Goal: Task Accomplishment & Management: Manage account settings

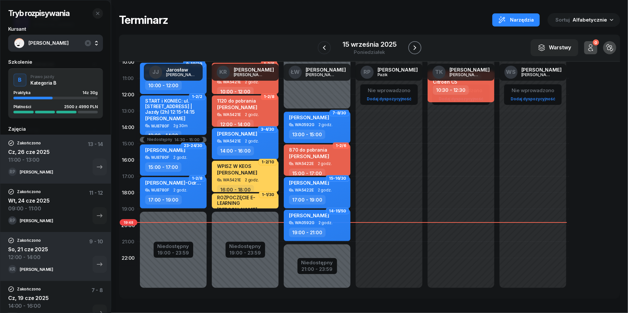
click at [418, 44] on icon "button" at bounding box center [415, 48] width 8 height 8
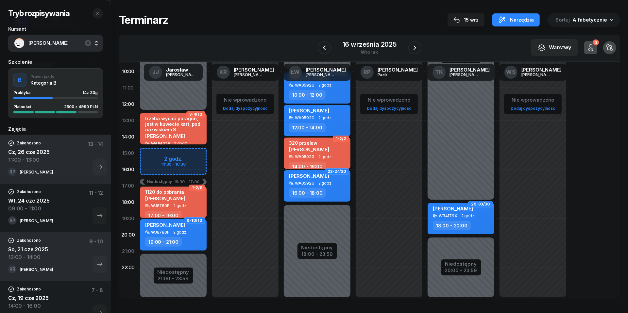
scroll to position [80, 0]
click at [413, 46] on icon "button" at bounding box center [415, 48] width 8 height 8
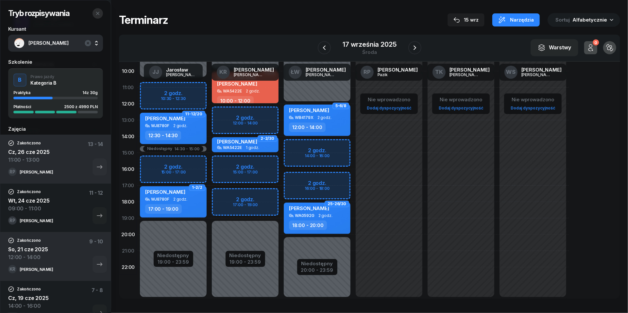
click at [100, 13] on icon "button" at bounding box center [97, 13] width 5 height 5
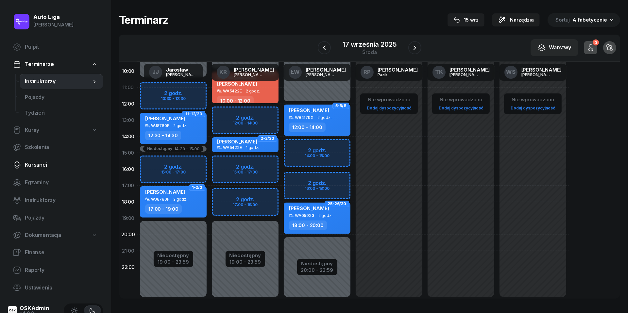
click at [45, 161] on span "Kursanci" at bounding box center [61, 165] width 73 height 8
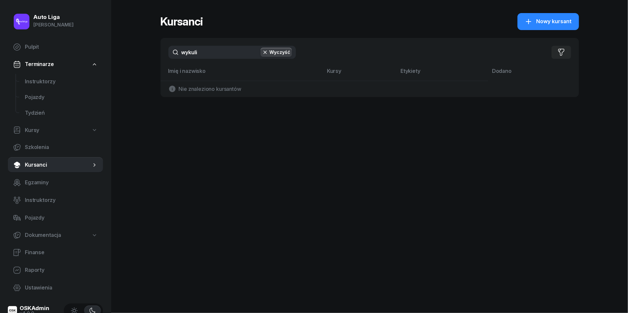
click at [220, 54] on input "wykuli" at bounding box center [231, 52] width 127 height 13
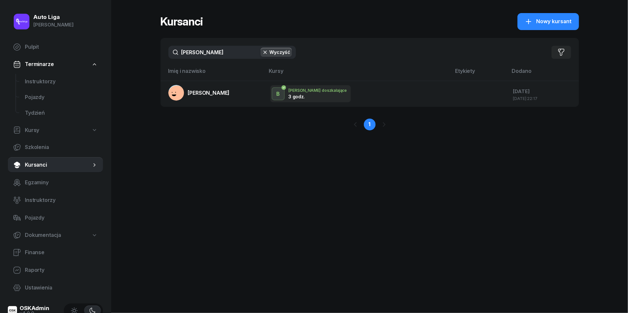
type input "[PERSON_NAME]"
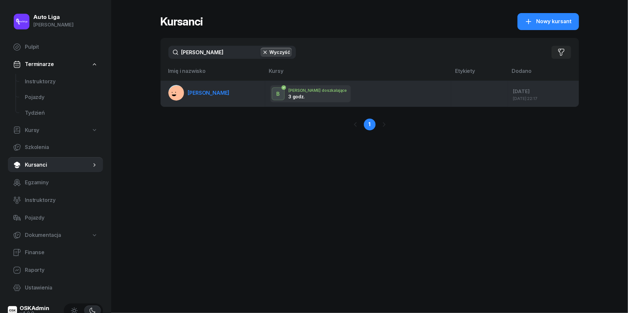
drag, startPoint x: 219, startPoint y: 67, endPoint x: 218, endPoint y: 93, distance: 25.9
click at [218, 93] on span "[PERSON_NAME]" at bounding box center [209, 93] width 42 height 7
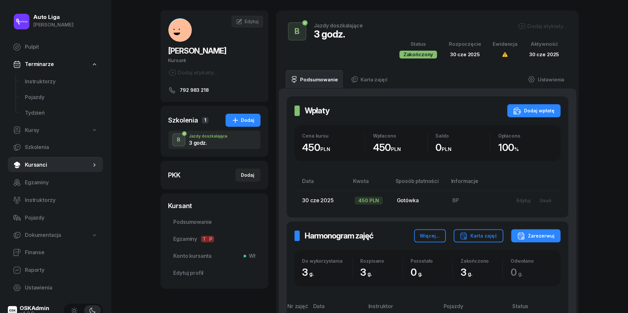
scroll to position [19, 0]
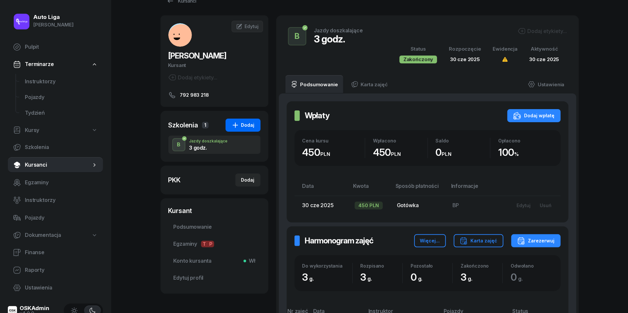
click at [241, 126] on div "Dodaj" at bounding box center [242, 125] width 23 height 8
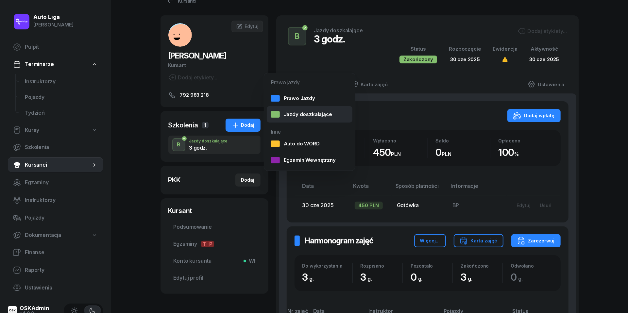
click at [285, 120] on link "Jazdy doszkalające" at bounding box center [310, 114] width 86 height 16
select select "B"
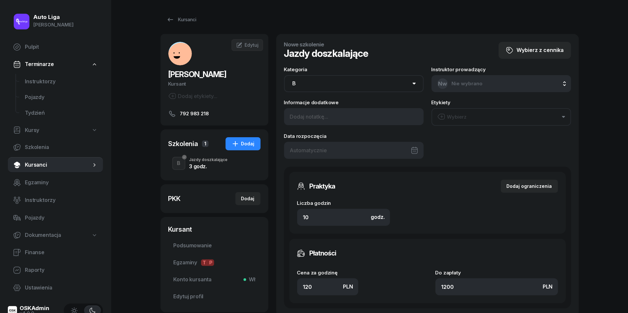
click at [323, 150] on div at bounding box center [354, 150] width 140 height 17
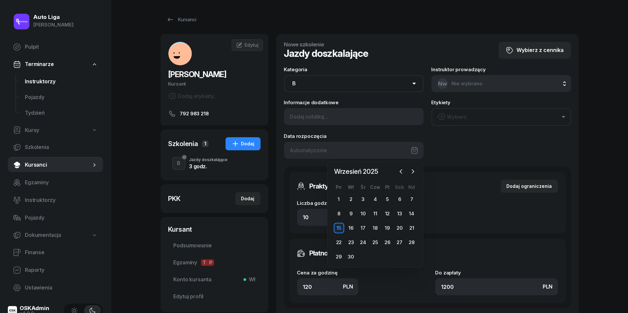
click at [55, 78] on span "Instruktorzy" at bounding box center [61, 81] width 73 height 8
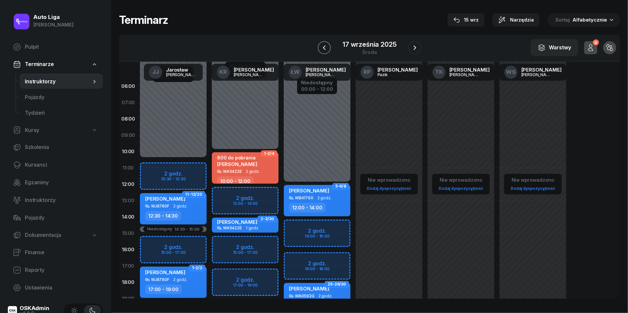
click at [322, 49] on icon "button" at bounding box center [324, 48] width 8 height 8
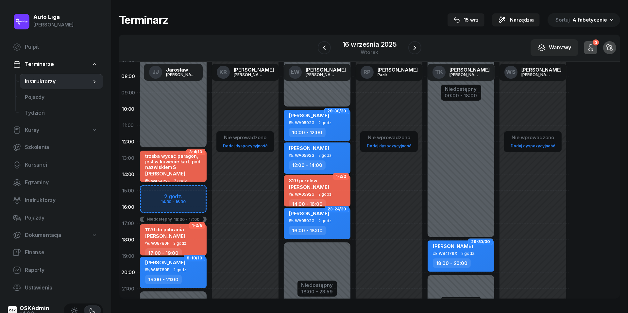
scroll to position [45, 0]
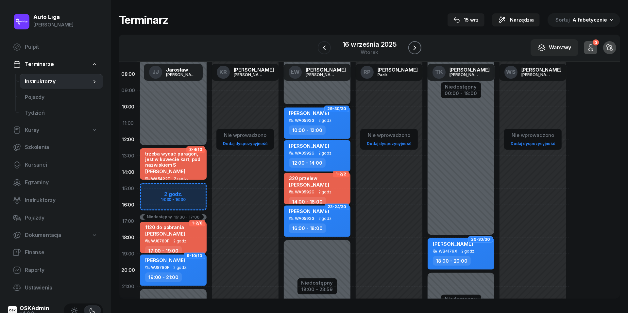
click at [416, 47] on icon "button" at bounding box center [415, 48] width 8 height 8
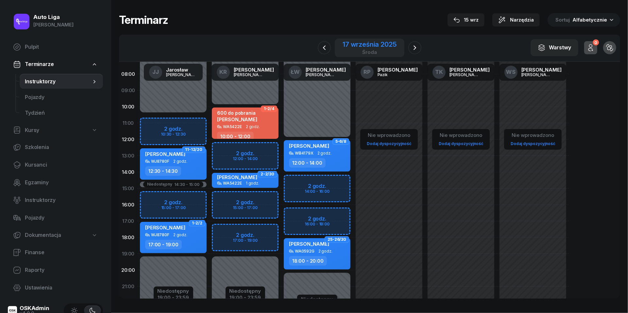
click at [370, 50] on div "środa" at bounding box center [370, 52] width 54 height 5
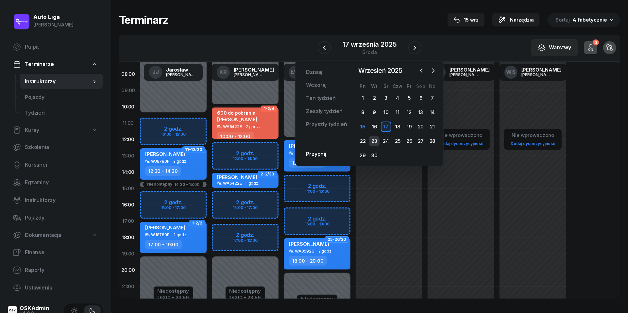
click at [377, 143] on div "23" at bounding box center [374, 141] width 10 height 10
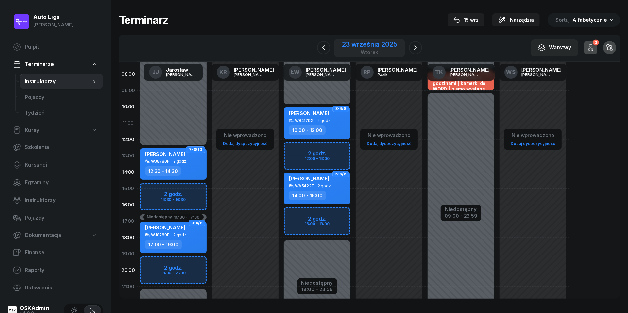
click at [355, 42] on div "23 września 2025" at bounding box center [369, 44] width 55 height 7
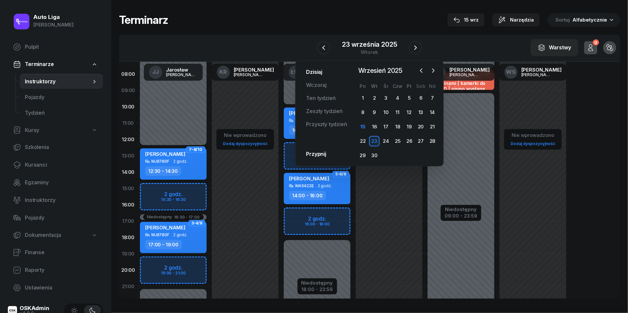
click at [314, 70] on link "Dzisiaj" at bounding box center [314, 72] width 27 height 13
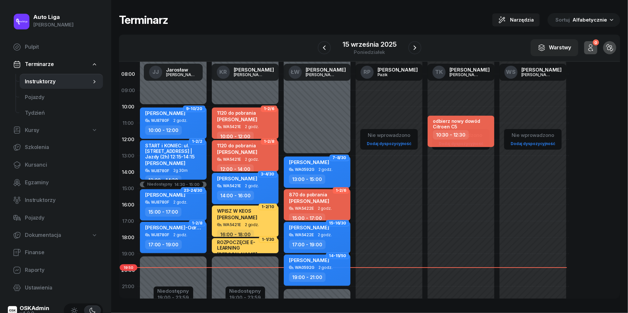
click at [421, 44] on div at bounding box center [414, 47] width 13 height 13
click at [420, 44] on button "button" at bounding box center [414, 47] width 13 height 13
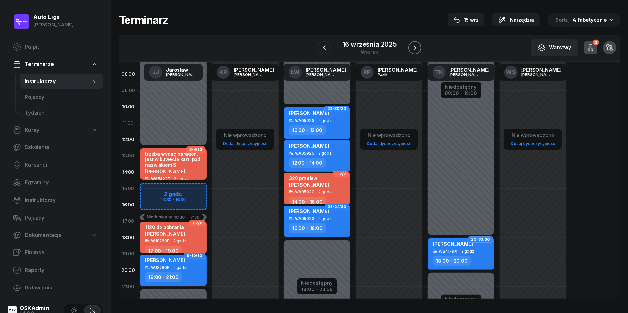
click at [420, 44] on button "button" at bounding box center [414, 47] width 13 height 13
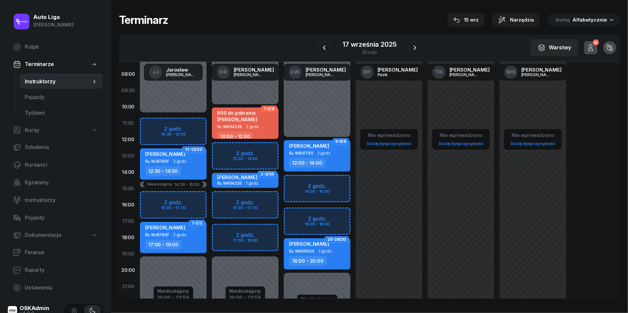
click at [187, 158] on div "[PERSON_NAME]" at bounding box center [174, 155] width 58 height 8
select select "12"
select select "30"
select select "14"
select select "30"
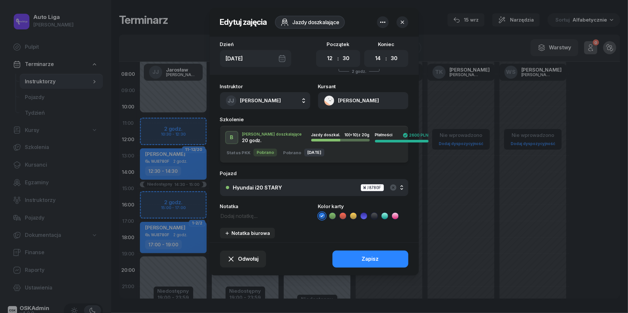
click at [283, 58] on div "[DATE]" at bounding box center [255, 58] width 71 height 17
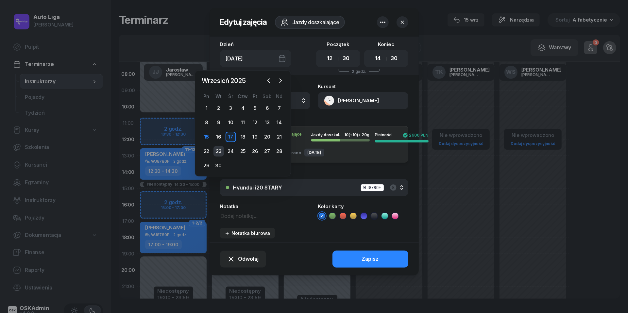
click at [222, 152] on div "23" at bounding box center [218, 151] width 10 height 10
type input "[DATE]"
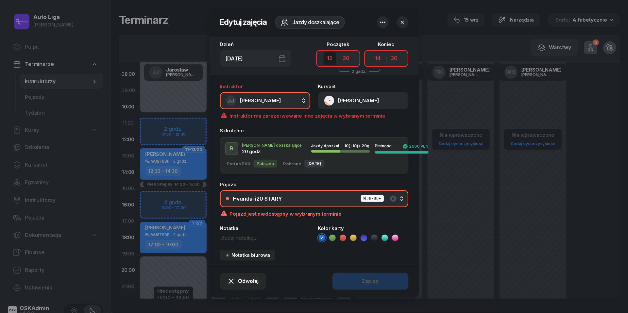
select select "14"
select select "16"
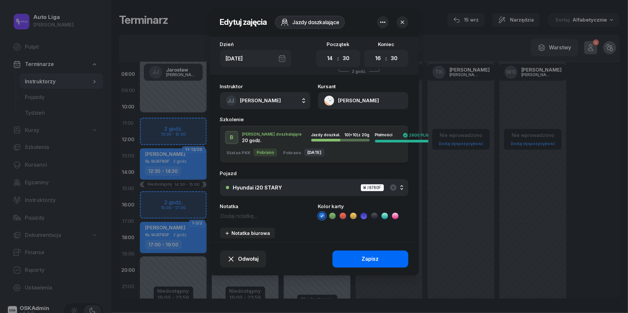
click at [372, 259] on div "Zapisz" at bounding box center [370, 259] width 17 height 8
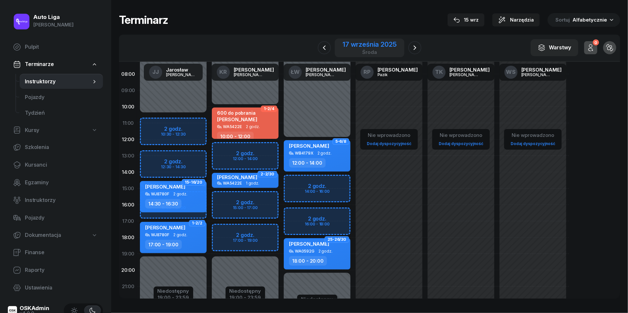
click at [368, 46] on div "17 września 2025" at bounding box center [370, 44] width 54 height 7
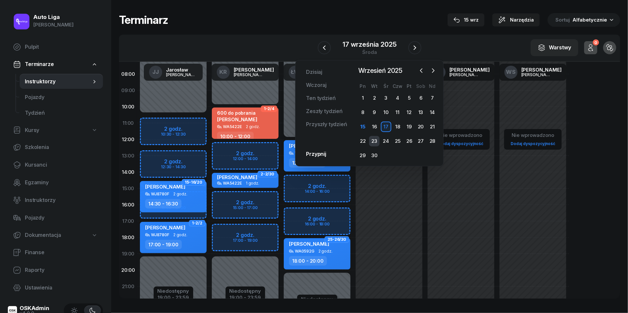
click at [376, 139] on div "23" at bounding box center [374, 141] width 10 height 10
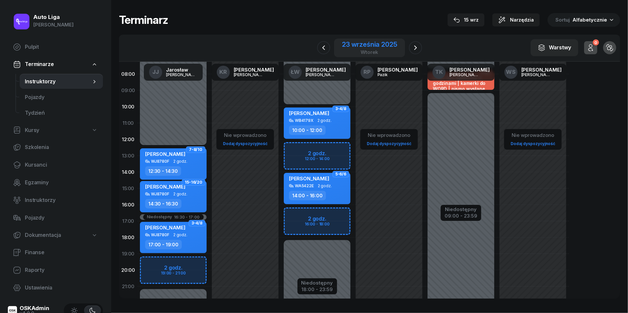
click at [371, 46] on div "23 września 2025" at bounding box center [369, 44] width 55 height 7
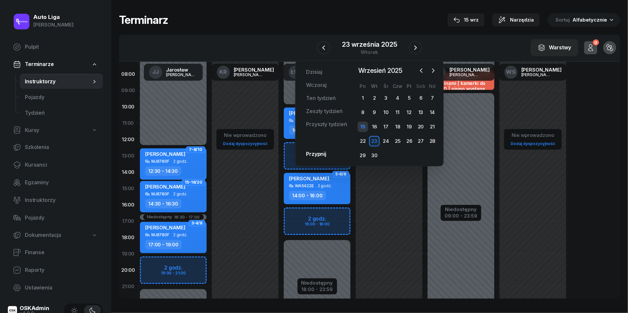
click at [365, 126] on div "15" at bounding box center [363, 127] width 10 height 10
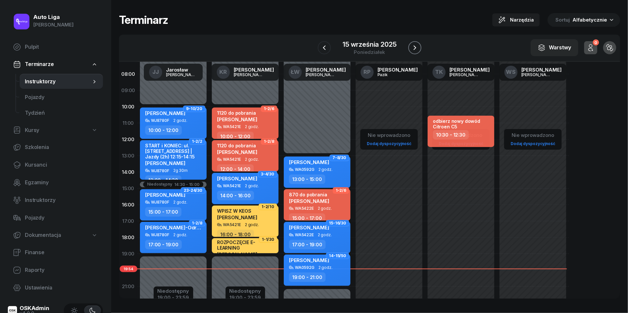
click at [415, 50] on icon "button" at bounding box center [415, 48] width 8 height 8
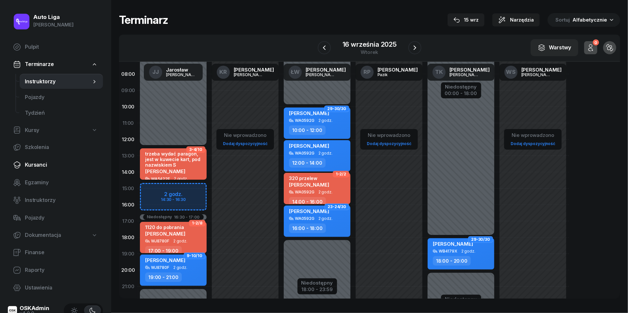
click at [34, 159] on link "Kursanci" at bounding box center [55, 165] width 95 height 16
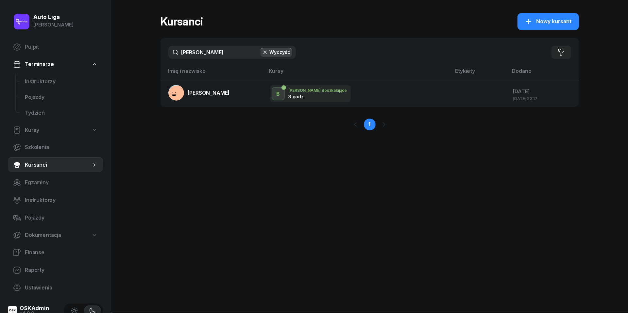
click at [207, 51] on input "[PERSON_NAME]" at bounding box center [231, 52] width 127 height 13
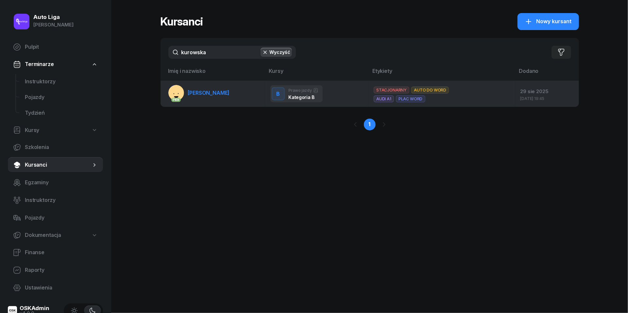
type input "kurowska"
click at [211, 96] on link "PKK [PERSON_NAME]" at bounding box center [198, 93] width 61 height 16
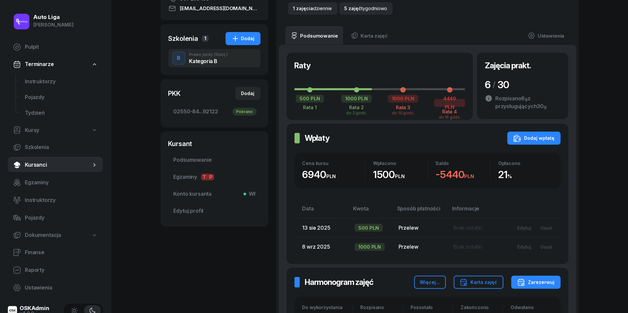
scroll to position [155, 0]
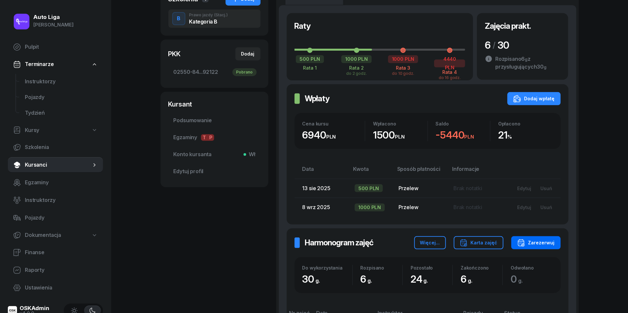
click at [541, 241] on div "Zarezerwuj" at bounding box center [536, 243] width 38 height 8
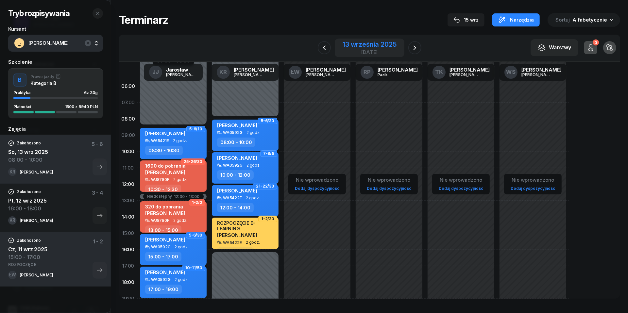
click at [359, 44] on div "13 września 2025" at bounding box center [370, 44] width 54 height 7
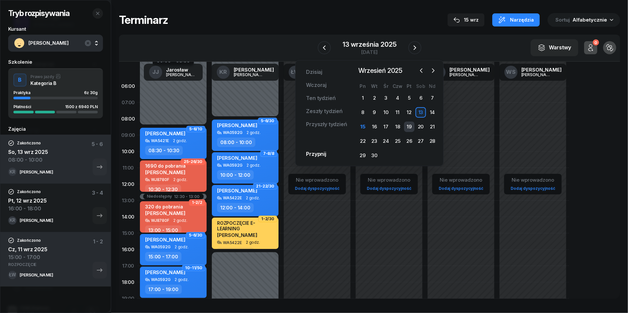
click at [409, 124] on div "19" at bounding box center [409, 127] width 10 height 10
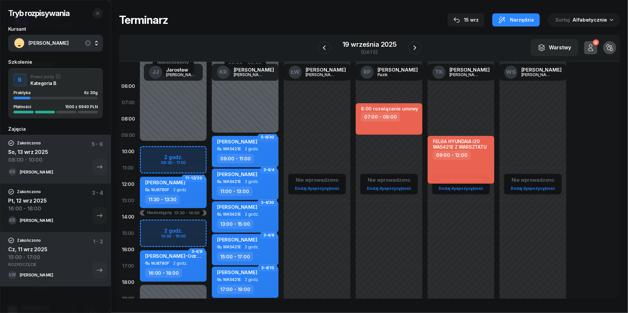
click at [159, 227] on div "Niedostępny 00:00 - 09:30 Niedostępny 18:00 - 23:59 Niedostępny 13:30 - 14:00 2…" at bounding box center [173, 233] width 72 height 311
select select "14"
select select "16"
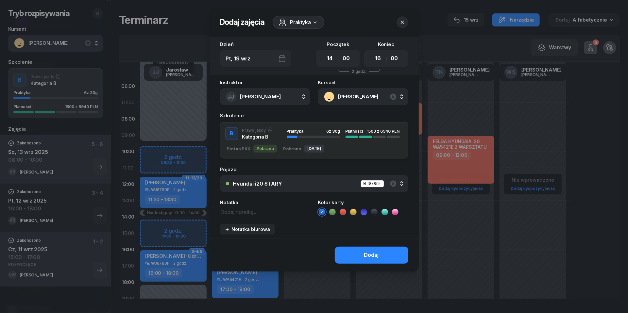
click at [301, 180] on div "Hyundai i20 STARY WJ8780F" at bounding box center [317, 184] width 169 height 8
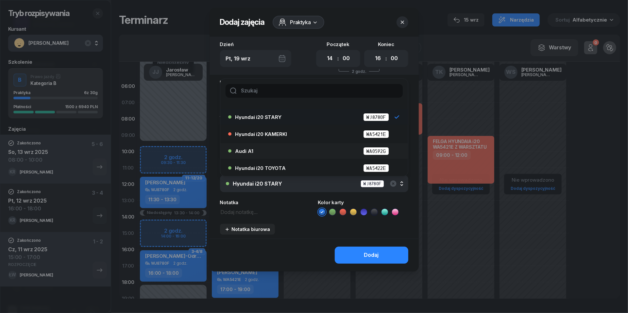
scroll to position [16, 0]
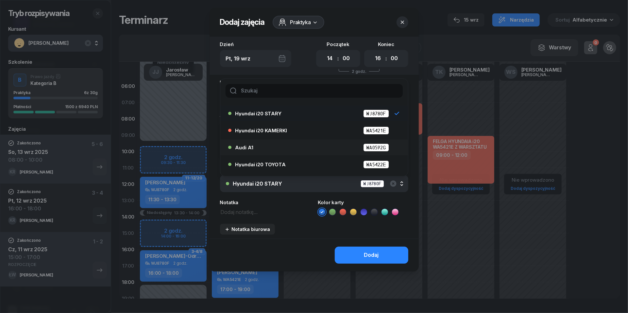
click at [289, 144] on div "Audi A1 WA0592G" at bounding box center [315, 148] width 161 height 8
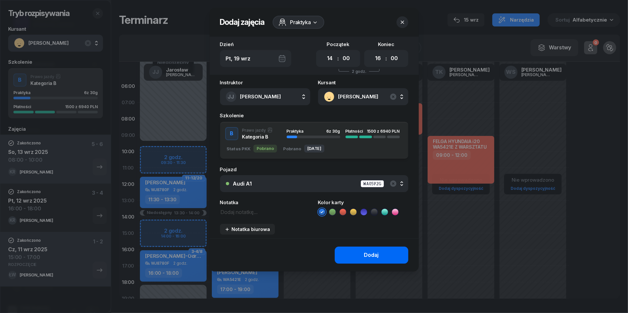
click at [371, 255] on div "Dodaj" at bounding box center [371, 255] width 15 height 8
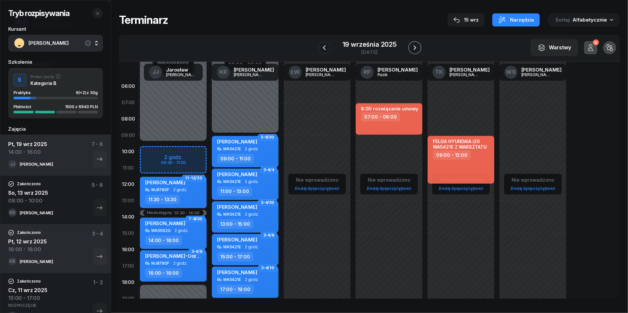
click at [412, 49] on icon "button" at bounding box center [415, 48] width 8 height 8
click at [412, 49] on icon "button" at bounding box center [416, 48] width 8 height 8
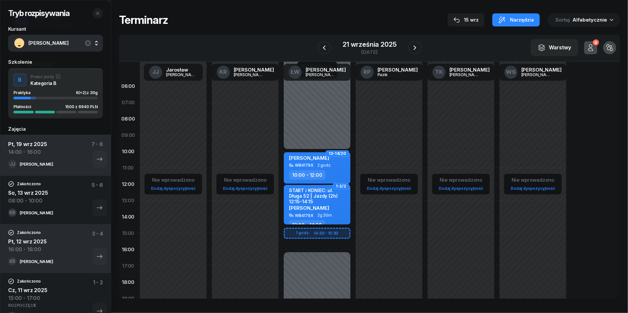
click at [291, 233] on div "Niedostępny 00:00 - 10:00 Niedostępny 16:00 - 23:59 1 godz. 14:30 - 15:30 13-14…" at bounding box center [317, 233] width 72 height 311
select select "15"
select select "17"
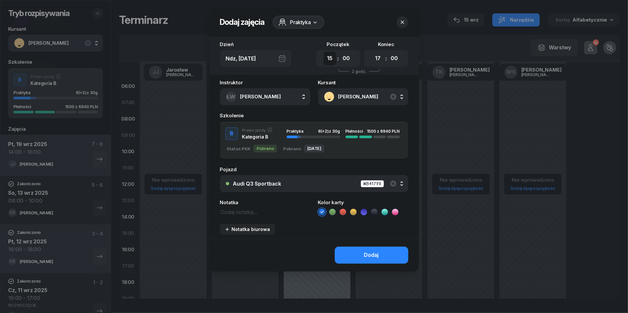
select select "14"
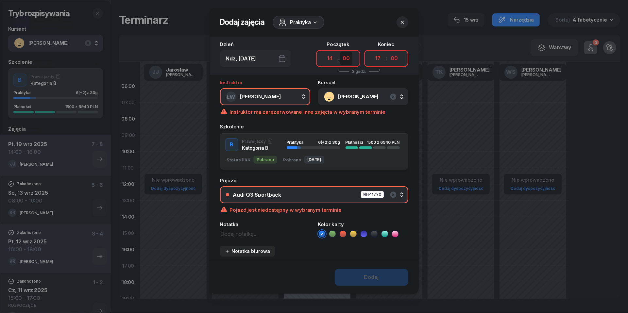
select select "30"
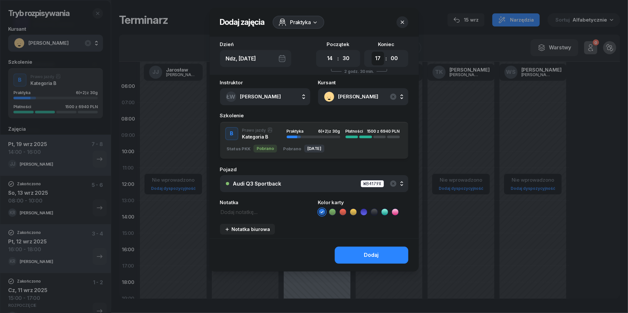
select select "16"
select select "30"
click at [331, 183] on div "Audi Q3 Sportback WB4179X" at bounding box center [317, 184] width 169 height 8
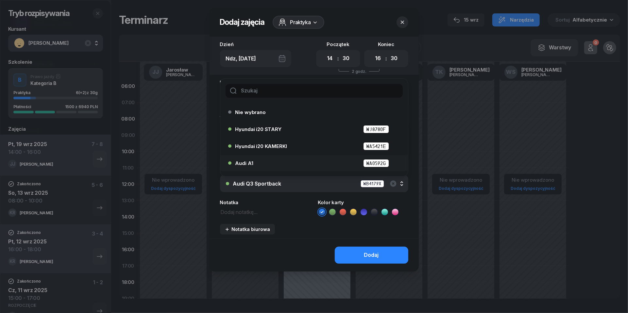
click at [295, 159] on div "Audi A1 WA0592G" at bounding box center [315, 163] width 161 height 8
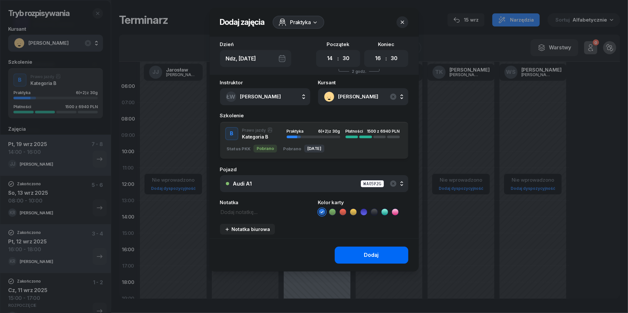
click at [374, 255] on div "Dodaj" at bounding box center [371, 255] width 15 height 8
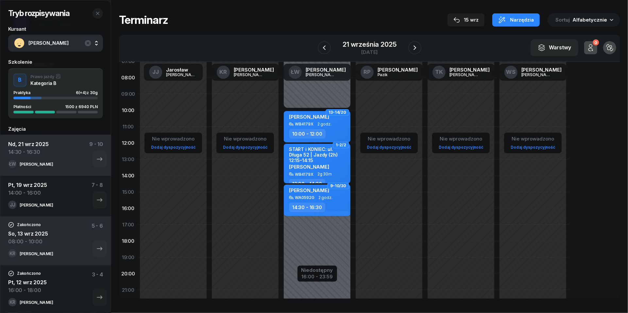
scroll to position [44, 0]
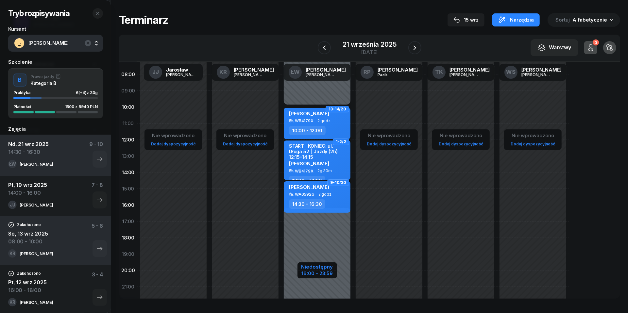
click at [328, 268] on div "Niedostępny" at bounding box center [317, 266] width 32 height 5
select select "10"
select select "16"
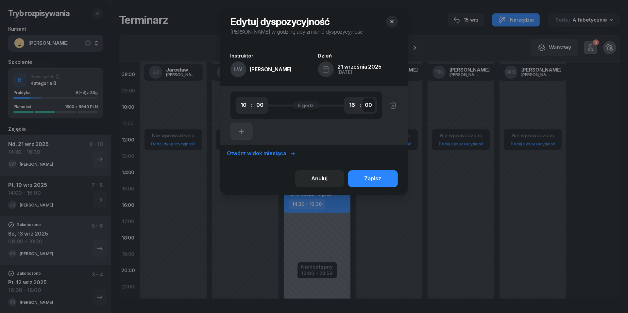
select select "30"
click at [382, 176] on button "Zapisz" at bounding box center [373, 178] width 50 height 17
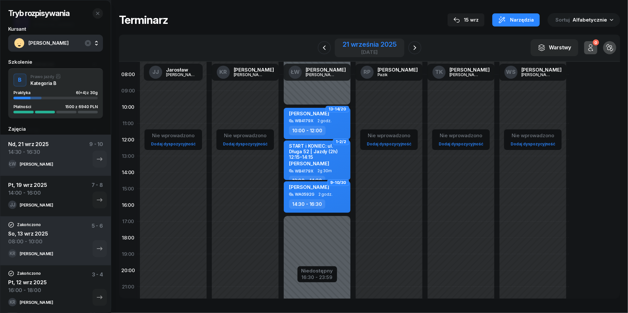
click at [369, 46] on div "21 września 2025" at bounding box center [370, 44] width 54 height 7
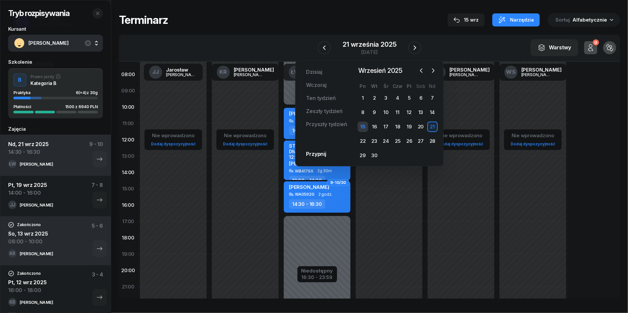
click at [363, 128] on div "15" at bounding box center [363, 127] width 10 height 10
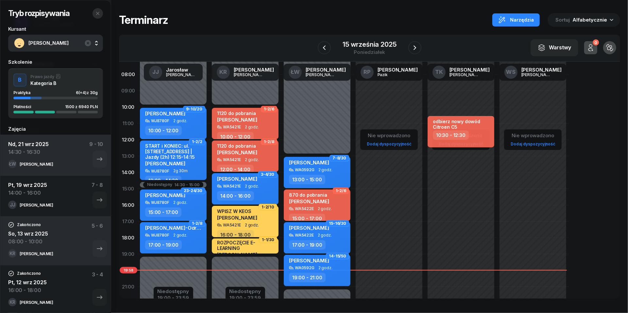
click at [98, 13] on icon "button" at bounding box center [97, 13] width 5 height 5
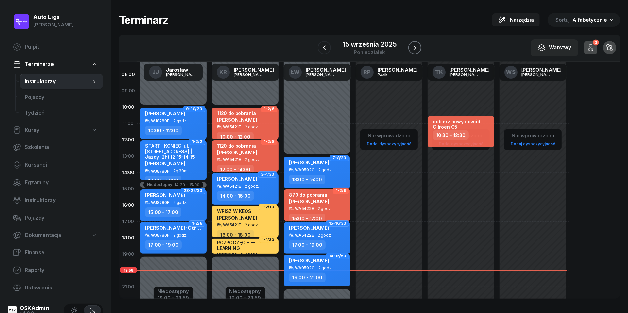
click at [416, 45] on icon "button" at bounding box center [415, 48] width 8 height 8
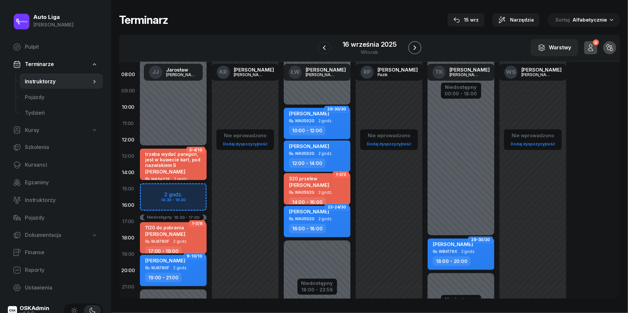
click at [416, 45] on icon "button" at bounding box center [415, 48] width 8 height 8
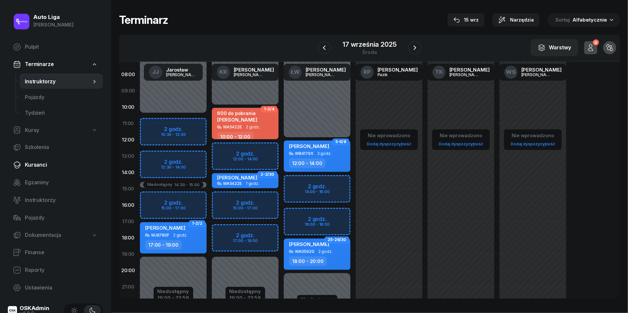
click at [33, 166] on span "Kursanci" at bounding box center [61, 165] width 73 height 8
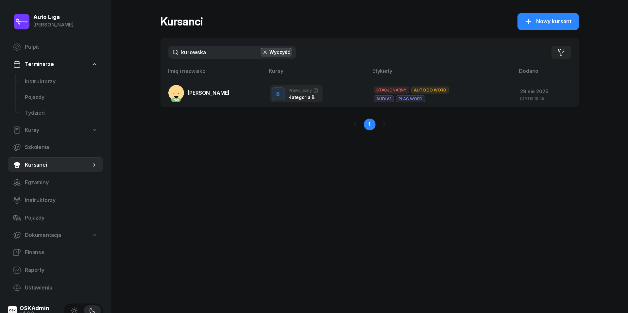
click at [201, 57] on input "kurowska" at bounding box center [231, 52] width 127 height 13
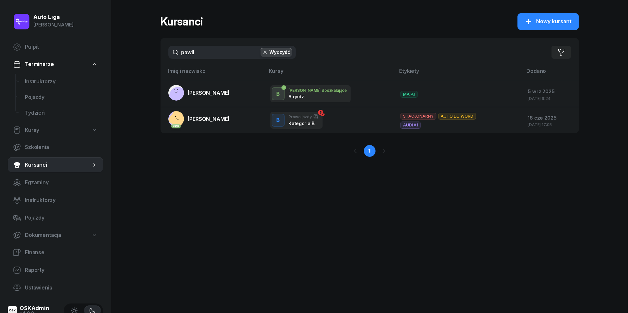
type input "pawle"
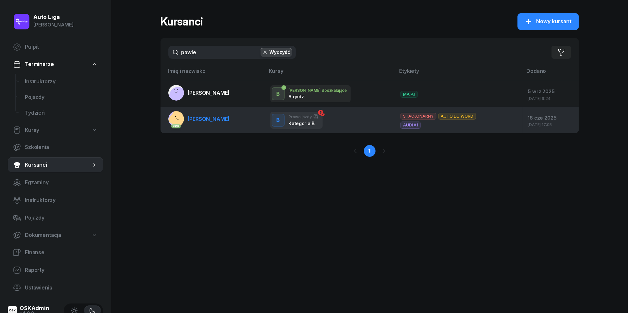
drag, startPoint x: 200, startPoint y: 67, endPoint x: 210, endPoint y: 118, distance: 52.1
click at [210, 118] on span "[PERSON_NAME]" at bounding box center [209, 119] width 42 height 7
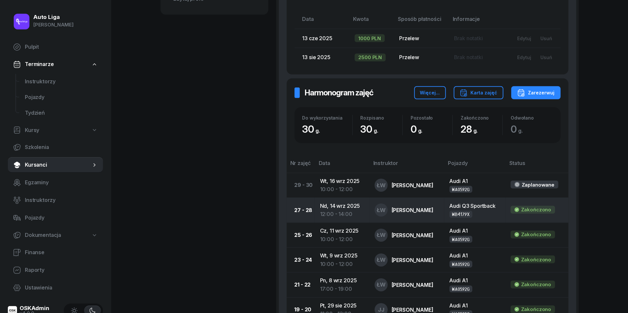
scroll to position [328, 0]
click at [333, 210] on div "12:00 - 14:00" at bounding box center [342, 214] width 44 height 8
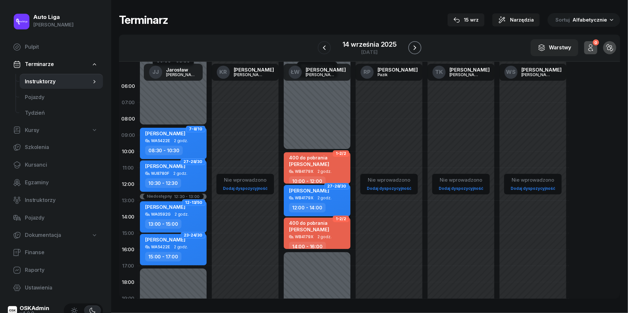
click at [417, 45] on icon "button" at bounding box center [415, 48] width 8 height 8
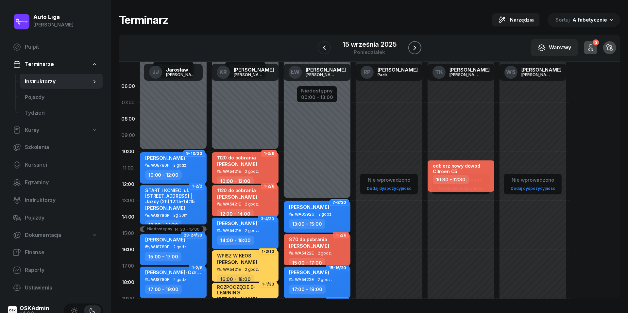
click at [417, 45] on icon "button" at bounding box center [415, 48] width 8 height 8
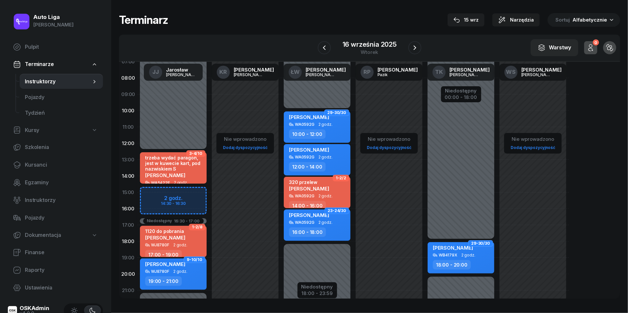
scroll to position [42, 0]
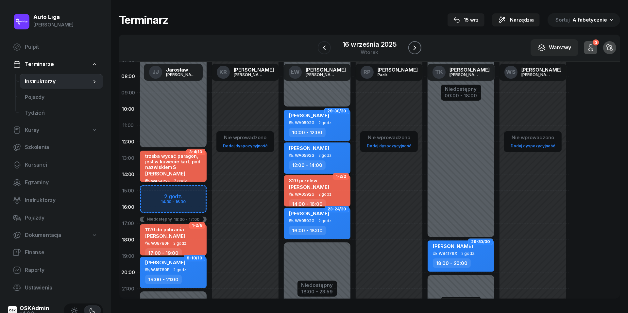
click at [417, 47] on icon "button" at bounding box center [415, 48] width 8 height 8
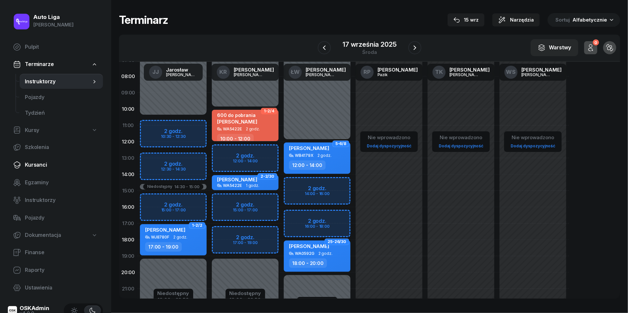
click at [41, 165] on span "Kursanci" at bounding box center [61, 165] width 73 height 8
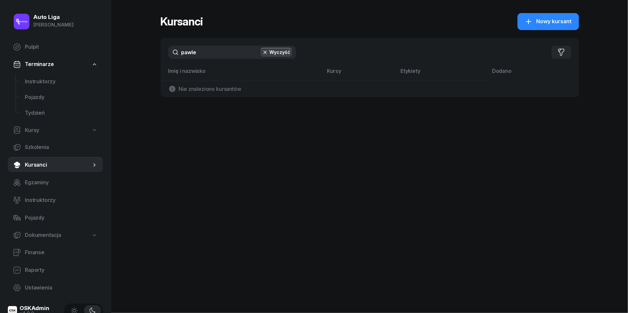
click at [204, 57] on input "pawle" at bounding box center [231, 52] width 127 height 13
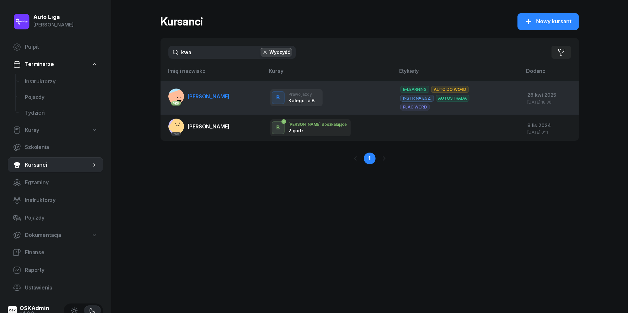
type input "kwa"
click at [205, 99] on link "PKK [PERSON_NAME]" at bounding box center [198, 97] width 61 height 16
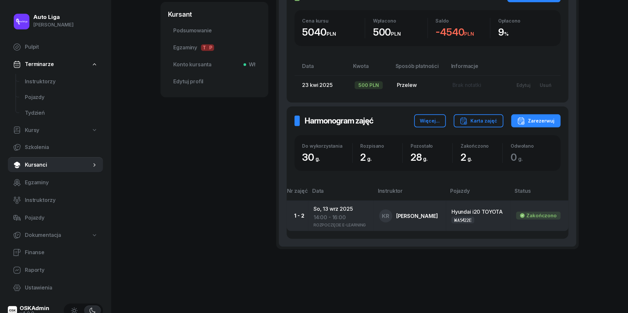
scroll to position [235, 0]
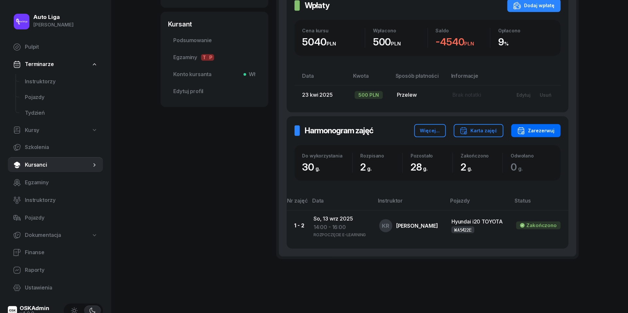
click at [541, 135] on div "Zarezerwuj" at bounding box center [536, 131] width 38 height 8
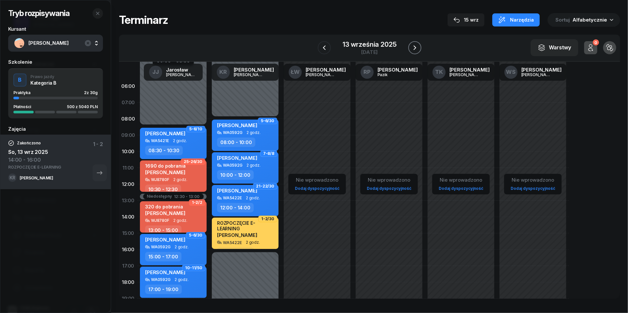
click at [417, 48] on icon "button" at bounding box center [415, 48] width 8 height 8
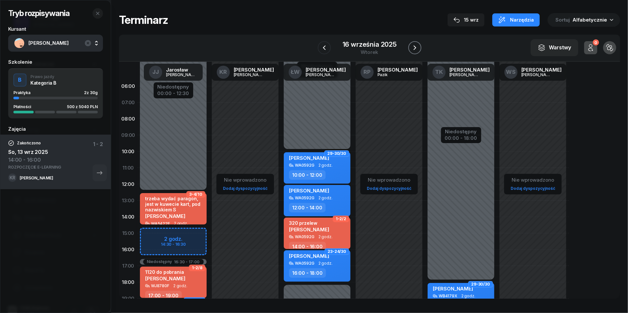
click at [417, 48] on icon "button" at bounding box center [415, 48] width 8 height 8
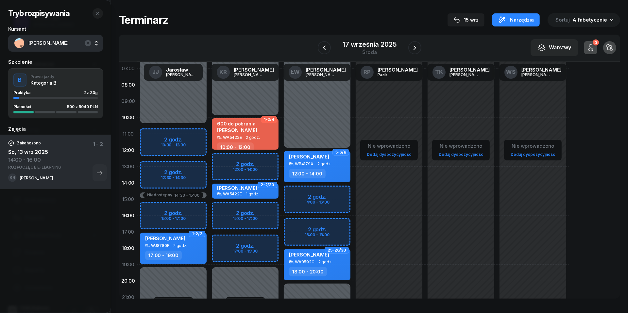
scroll to position [35, 0]
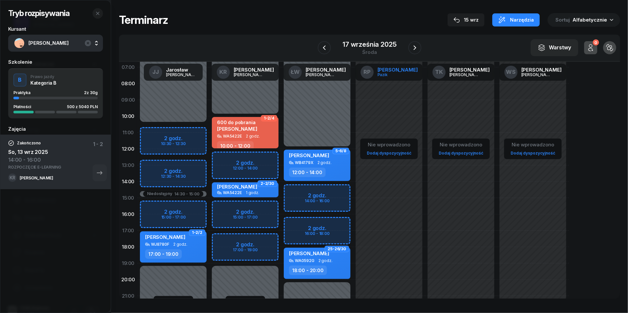
click at [372, 64] on link "RP [PERSON_NAME]" at bounding box center [389, 72] width 68 height 17
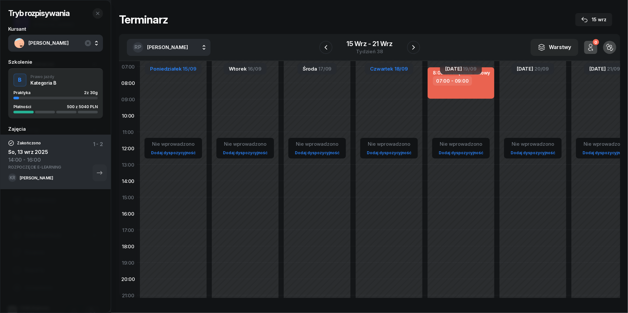
click at [385, 70] on span "Czwartek" at bounding box center [381, 68] width 23 height 5
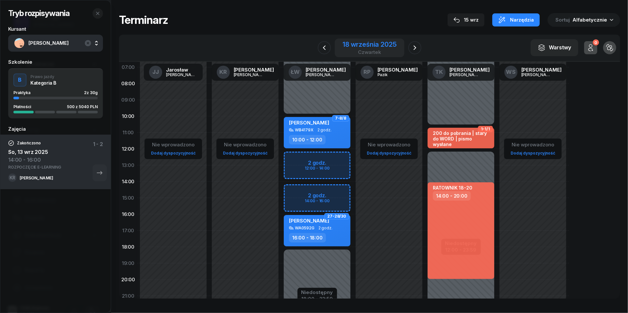
click at [369, 47] on div "18 września 2025" at bounding box center [370, 44] width 54 height 7
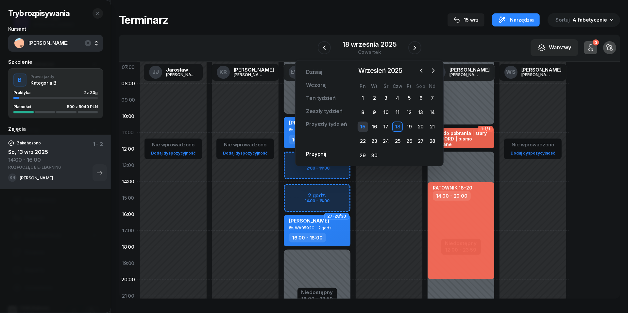
click at [365, 124] on div "15" at bounding box center [363, 127] width 10 height 10
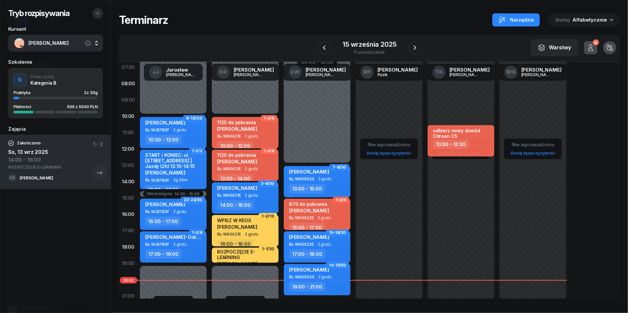
click at [100, 12] on icon "button" at bounding box center [97, 13] width 5 height 5
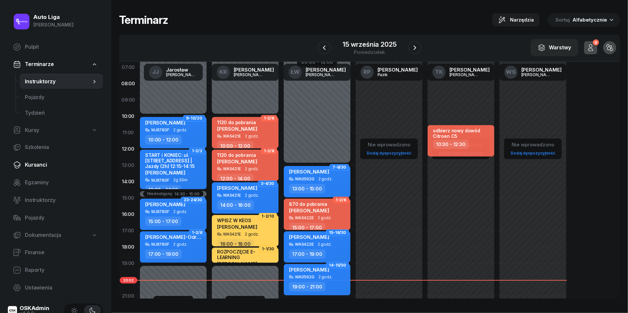
click at [54, 168] on span "Kursanci" at bounding box center [61, 165] width 73 height 8
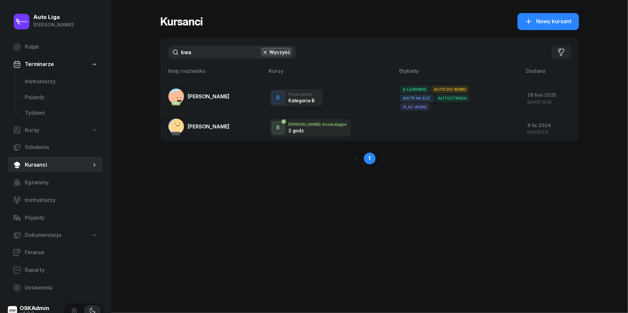
click at [207, 55] on input "kwa" at bounding box center [231, 52] width 127 height 13
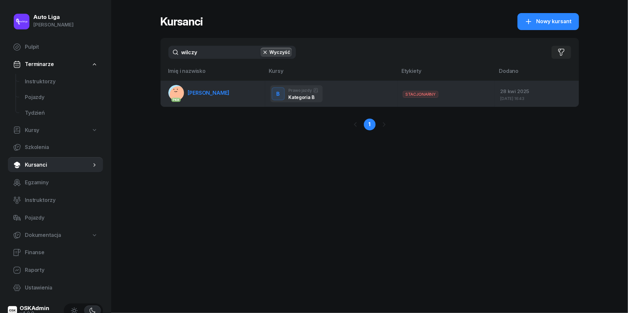
type input "wilczy"
click at [219, 90] on span "[PERSON_NAME]" at bounding box center [209, 93] width 42 height 7
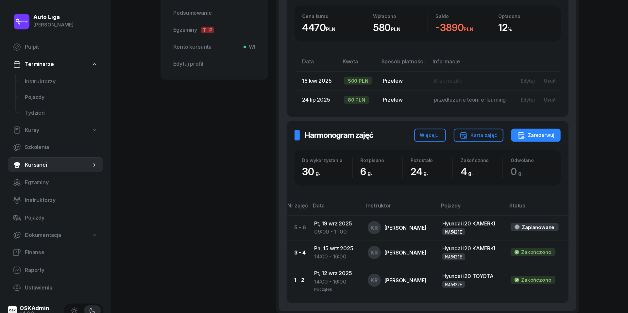
scroll to position [271, 0]
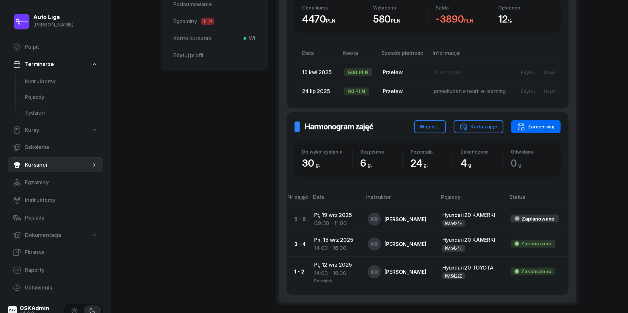
click at [541, 126] on div "Zarezerwuj" at bounding box center [536, 127] width 38 height 8
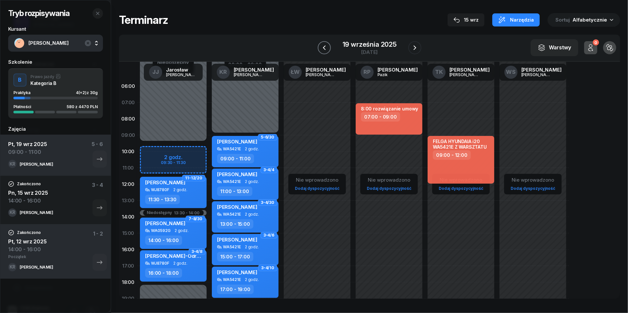
click at [324, 45] on icon "button" at bounding box center [324, 48] width 8 height 8
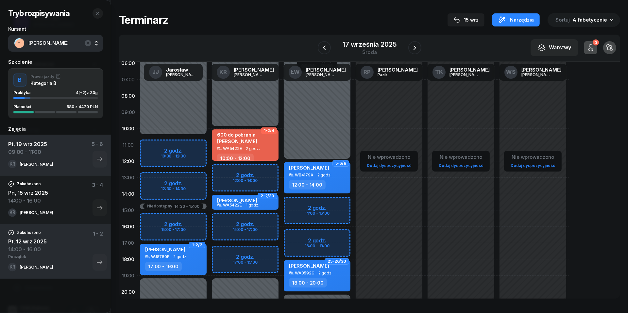
scroll to position [22, 0]
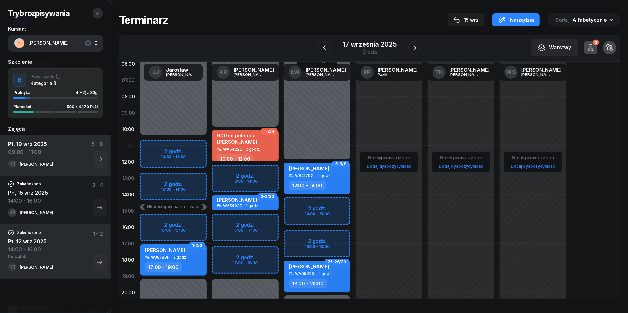
click at [101, 13] on button "button" at bounding box center [98, 13] width 10 height 10
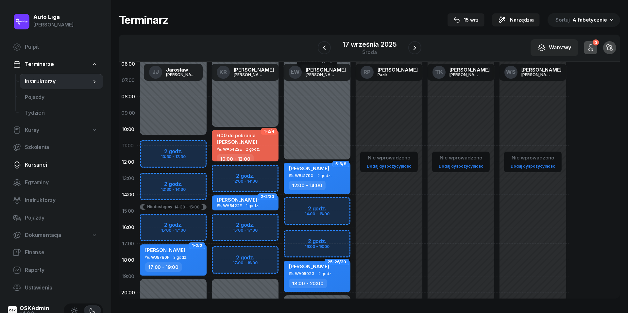
click at [43, 159] on link "Kursanci" at bounding box center [55, 165] width 95 height 16
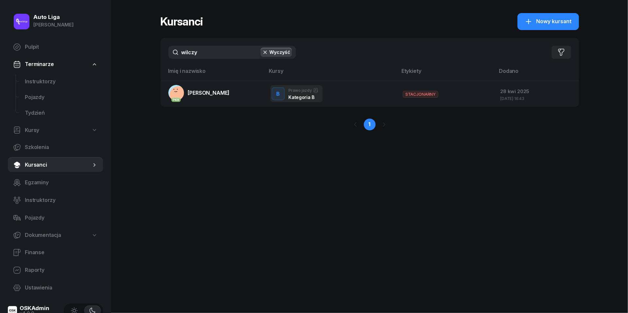
click at [211, 50] on input "wilczy" at bounding box center [231, 52] width 127 height 13
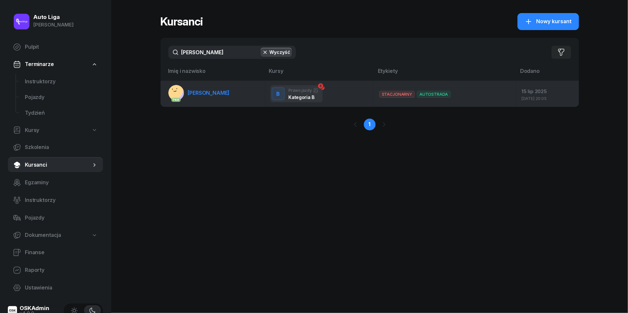
type input "[PERSON_NAME]"
click at [209, 96] on link "PKK [PERSON_NAME]" at bounding box center [198, 93] width 61 height 16
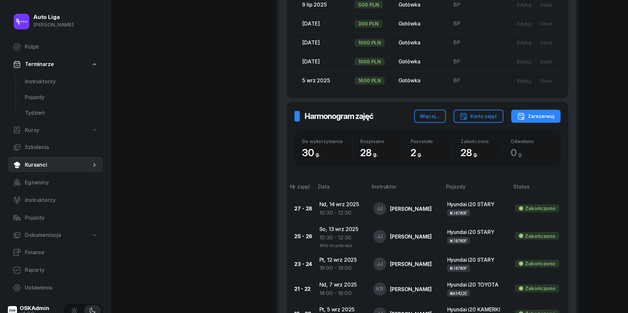
scroll to position [436, 0]
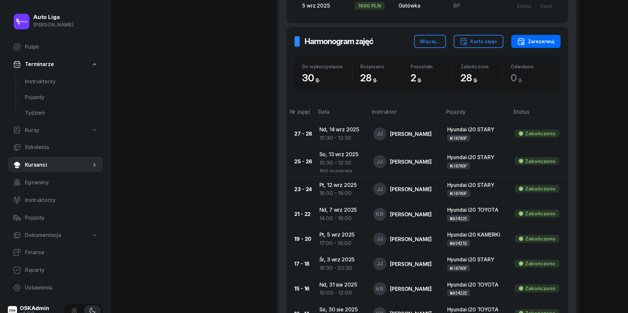
click at [537, 41] on div "Zarezerwuj" at bounding box center [536, 42] width 38 height 8
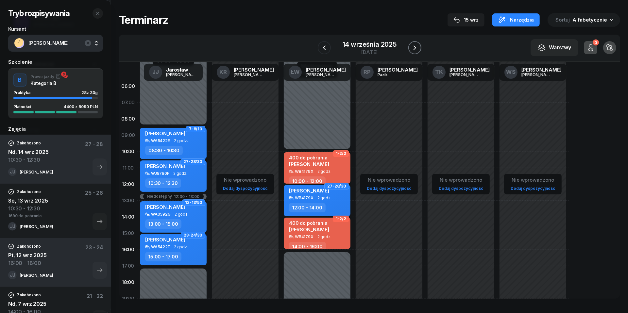
click at [413, 50] on icon "button" at bounding box center [415, 48] width 8 height 8
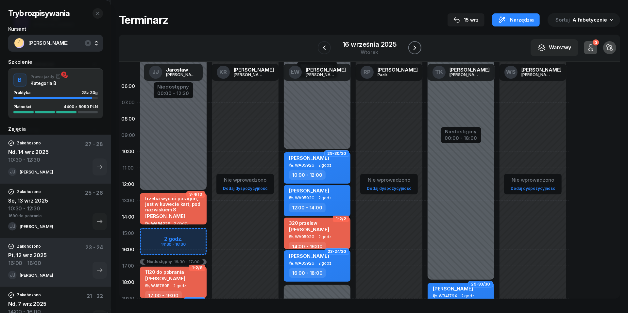
click at [413, 50] on icon "button" at bounding box center [415, 48] width 8 height 8
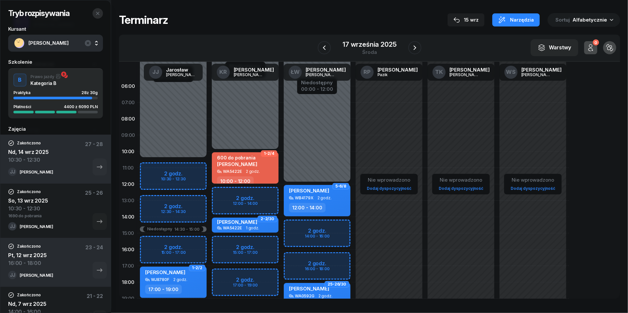
click at [100, 15] on icon "button" at bounding box center [97, 13] width 5 height 5
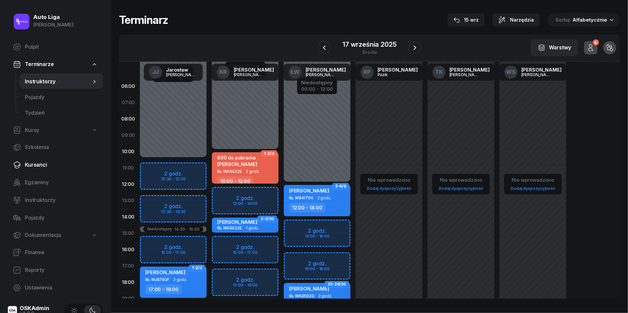
click at [37, 170] on link "Kursanci" at bounding box center [55, 165] width 95 height 16
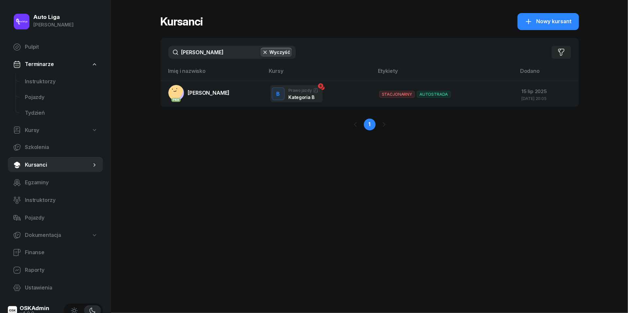
click at [209, 54] on input "[PERSON_NAME]" at bounding box center [231, 52] width 127 height 13
type input "[PERSON_NAME]"
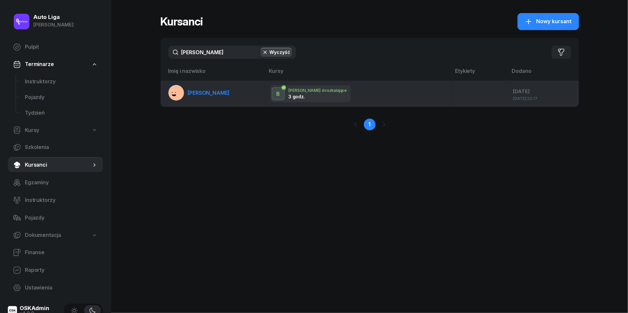
drag, startPoint x: 209, startPoint y: 71, endPoint x: 207, endPoint y: 91, distance: 20.1
click at [207, 91] on span "[PERSON_NAME]" at bounding box center [209, 93] width 42 height 7
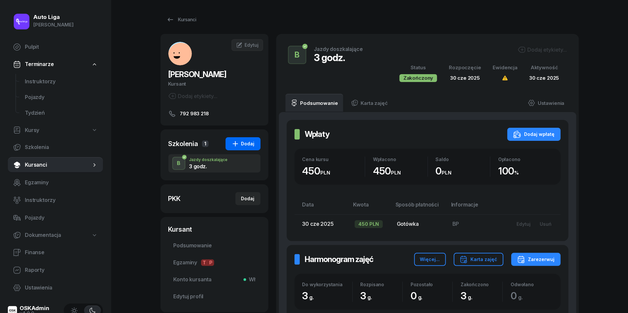
click at [250, 143] on div "Dodaj" at bounding box center [242, 144] width 23 height 8
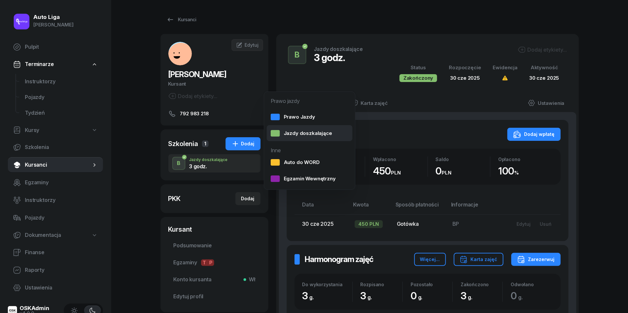
click at [299, 138] on link "Jazdy doszkalające" at bounding box center [310, 133] width 86 height 16
select select "B"
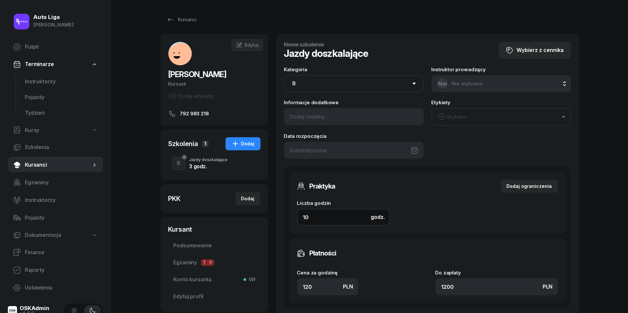
click at [331, 220] on input "10" at bounding box center [343, 217] width 93 height 17
type input "2"
type input "240"
type input "2"
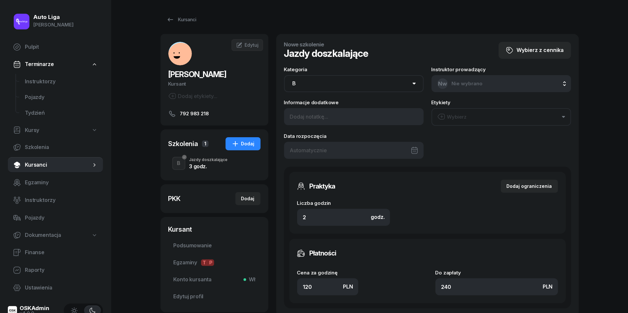
click at [363, 145] on div at bounding box center [354, 150] width 140 height 17
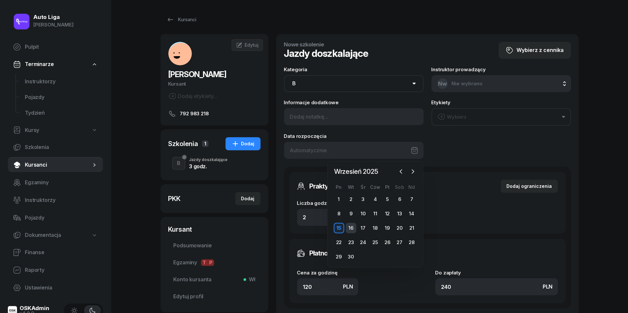
click at [354, 228] on div "16" at bounding box center [351, 228] width 10 height 10
type input "[DATE]"
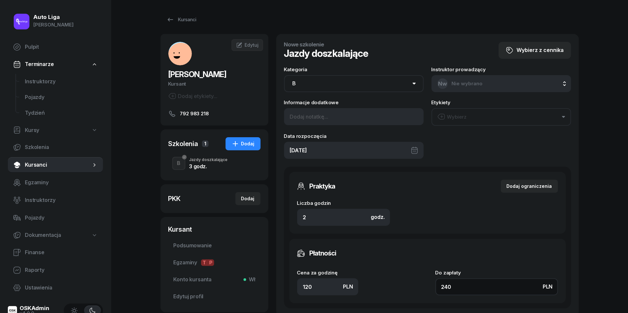
click at [465, 288] on input "240" at bounding box center [496, 287] width 123 height 17
type input "1.50"
type input "3"
type input "15"
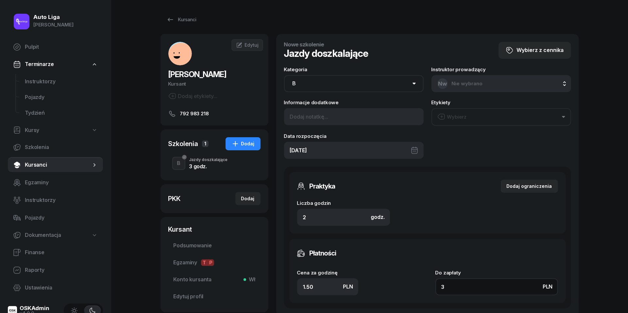
type input "30"
type input "150"
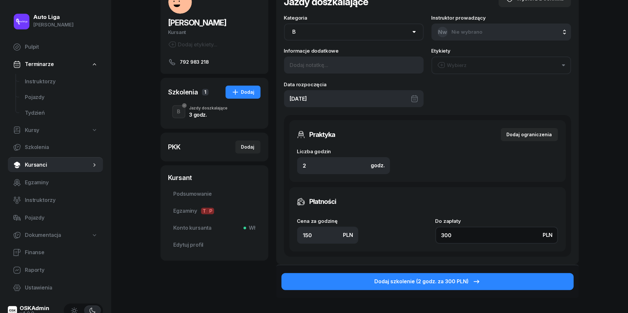
scroll to position [52, 0]
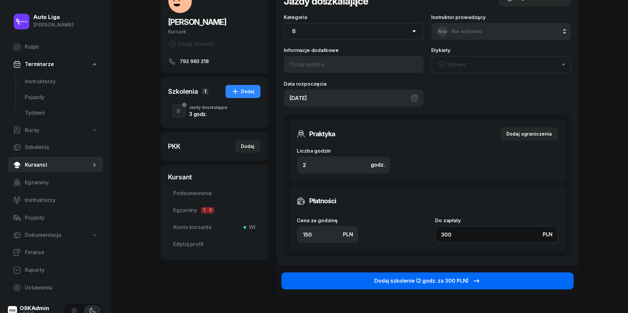
type input "300"
click at [458, 283] on div "Dodaj szkolenie (2 godz. za 300 PLN)" at bounding box center [428, 281] width 106 height 8
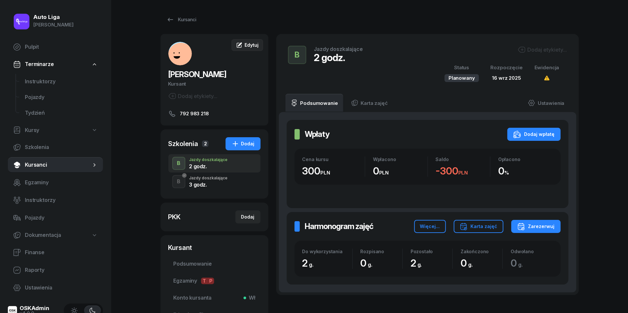
click at [251, 43] on span "Edytuj" at bounding box center [252, 45] width 14 height 6
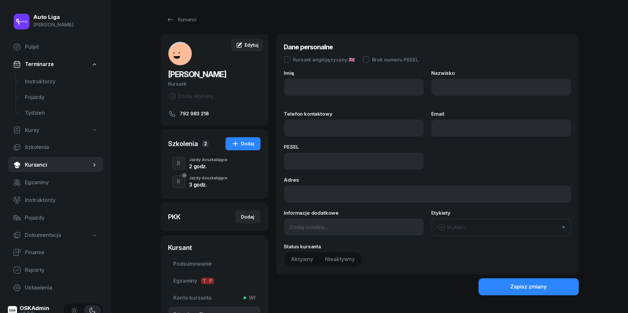
type input "Tymon"
type input "[PERSON_NAME]"
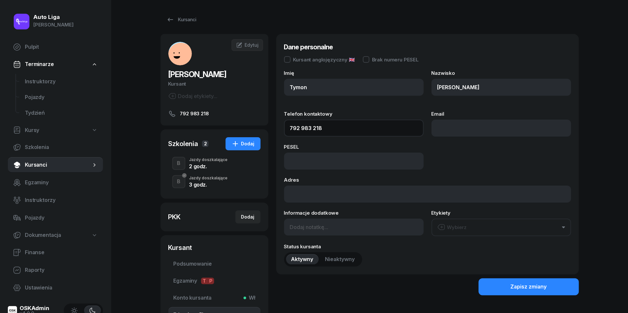
click at [328, 129] on input "792 983 218" at bounding box center [354, 128] width 140 height 17
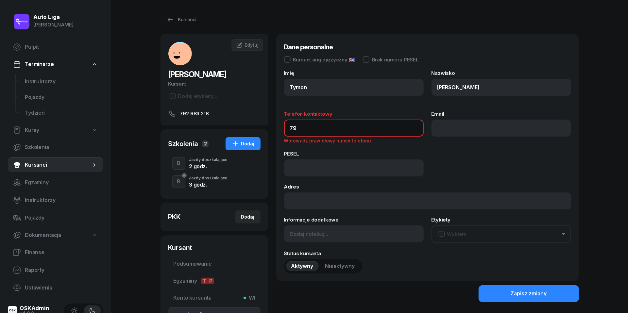
type input "7"
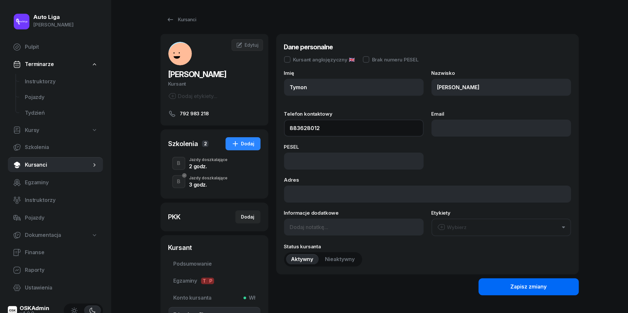
type input "883 628 012"
click at [533, 285] on div "Zapisz zmiany" at bounding box center [529, 287] width 36 height 8
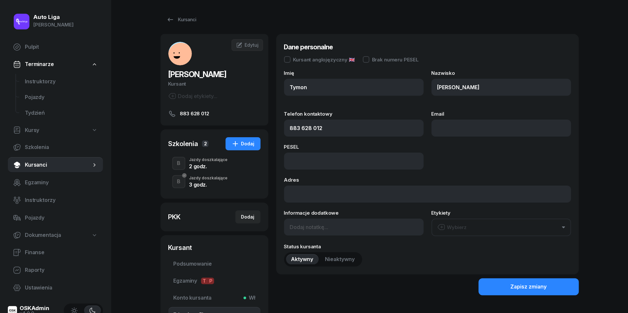
click at [200, 160] on div "Jazdy doszkalające" at bounding box center [208, 160] width 39 height 4
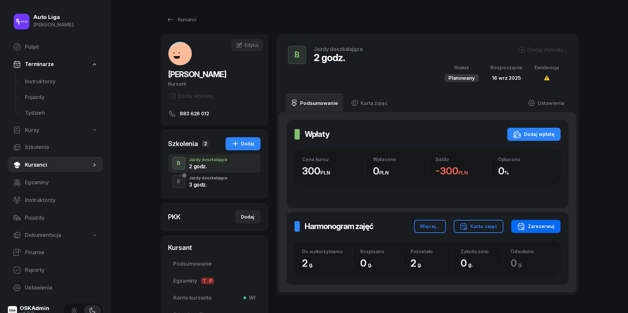
click at [535, 221] on button "Zarezerwuj" at bounding box center [535, 226] width 49 height 13
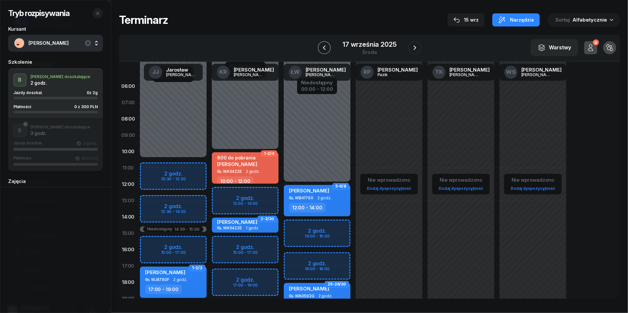
click at [323, 46] on icon "button" at bounding box center [324, 48] width 8 height 8
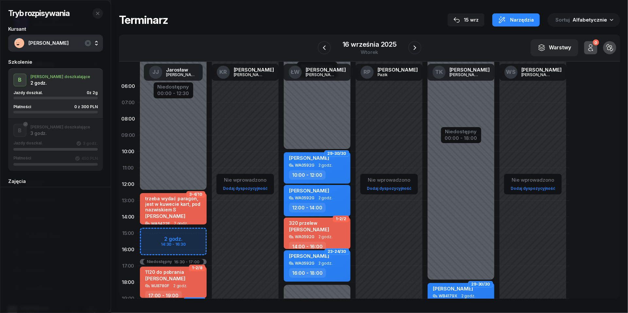
click at [156, 233] on div "Niedostępny 00:00 - 12:30 Niedostępny 21:00 - 23:59 Niedostępny 16:30 - 17:00 2…" at bounding box center [173, 233] width 72 height 311
select select "15"
select select "17"
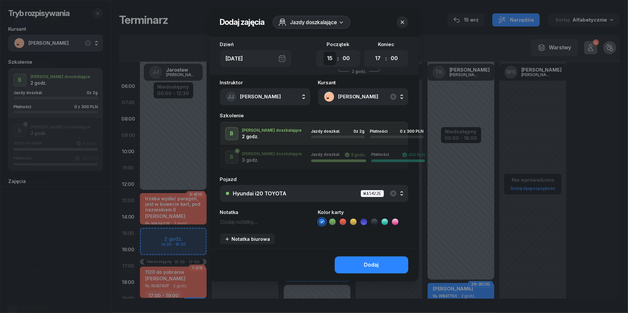
select select "14"
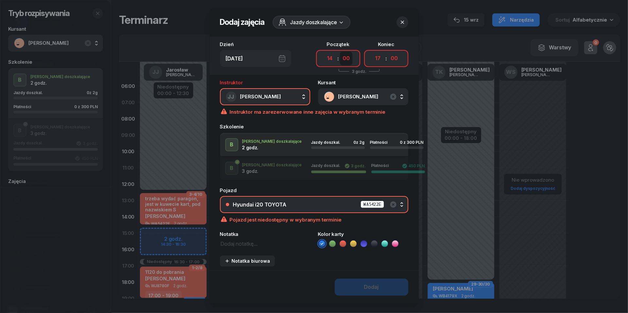
select select "30"
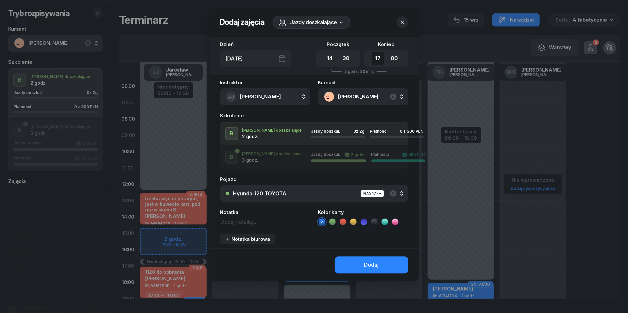
select select "16"
select select "30"
click at [245, 221] on textarea at bounding box center [265, 221] width 90 height 8
type textarea "300 do pobrania"
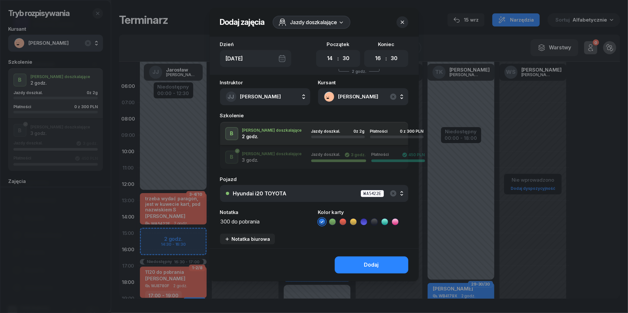
click at [347, 221] on li at bounding box center [343, 222] width 8 height 8
click at [358, 254] on div "Dodaj" at bounding box center [314, 264] width 209 height 33
click at [358, 262] on button "Dodaj" at bounding box center [372, 265] width 74 height 17
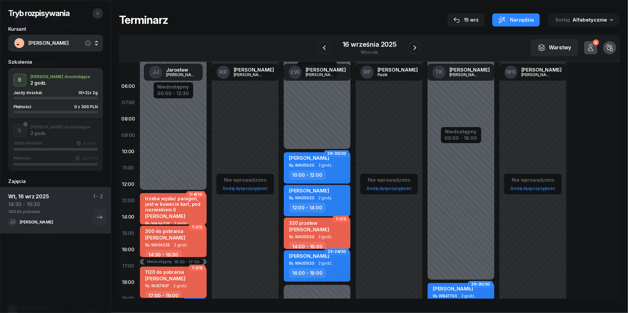
click at [99, 10] on button "button" at bounding box center [98, 13] width 10 height 10
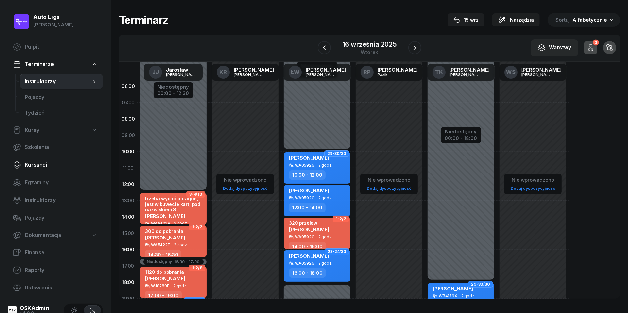
click at [39, 161] on span "Kursanci" at bounding box center [61, 165] width 73 height 8
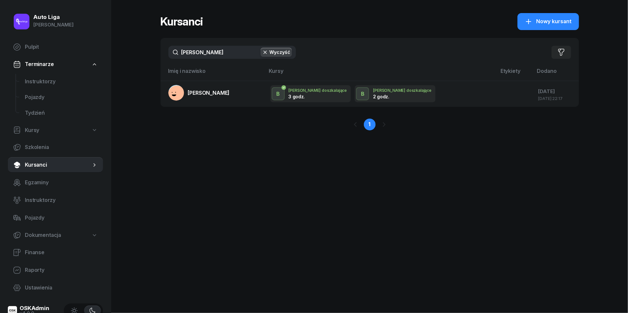
click at [234, 51] on input "[PERSON_NAME]" at bounding box center [231, 52] width 127 height 13
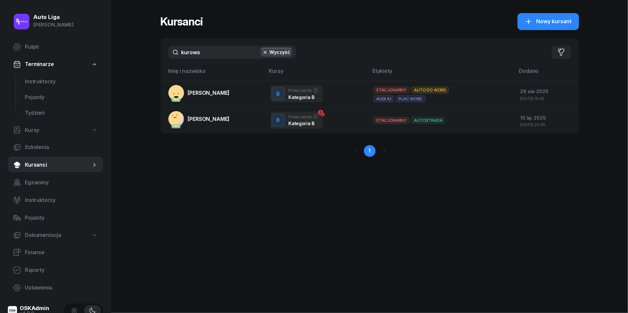
type input "kurowa"
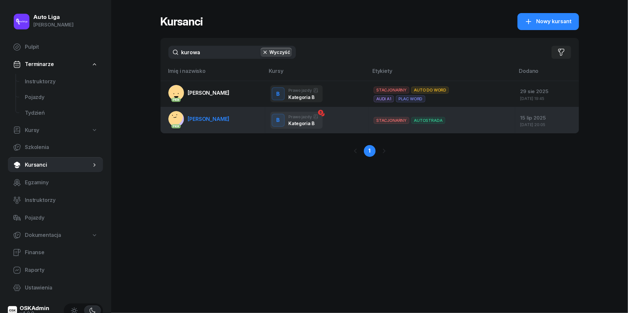
drag, startPoint x: 234, startPoint y: 51, endPoint x: 204, endPoint y: 124, distance: 78.4
click at [204, 124] on link "PKK [PERSON_NAME]" at bounding box center [198, 119] width 61 height 16
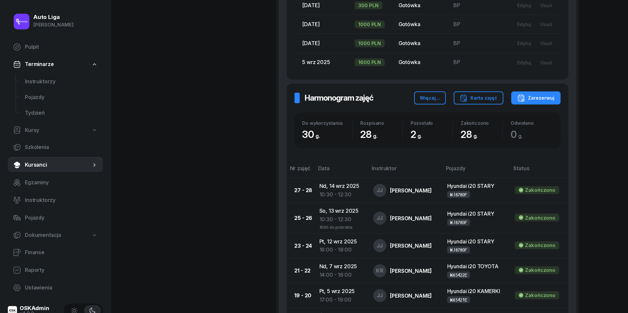
scroll to position [370, 0]
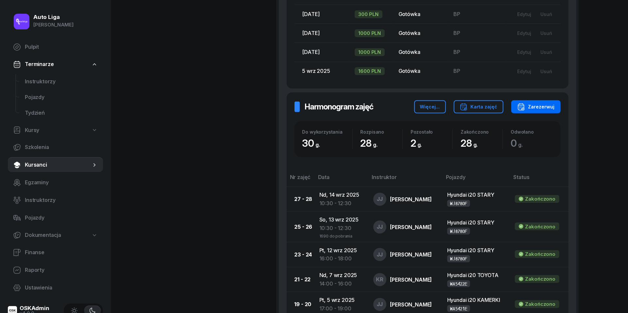
click at [542, 105] on div "Zarezerwuj" at bounding box center [536, 107] width 38 height 8
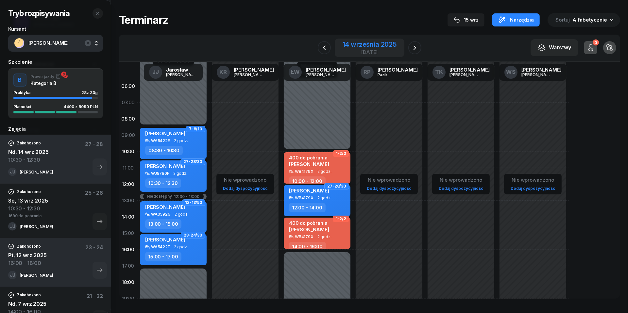
click at [380, 45] on div "14 września 2025" at bounding box center [370, 44] width 54 height 7
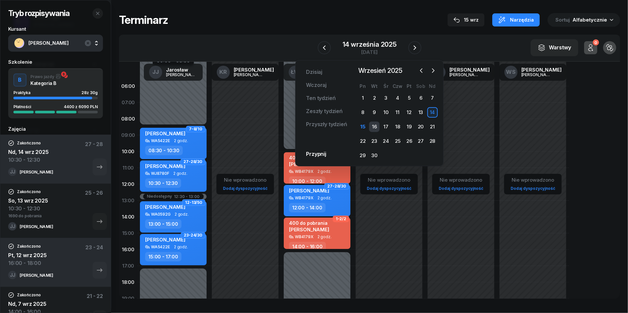
click at [374, 125] on div "16" at bounding box center [374, 127] width 10 height 10
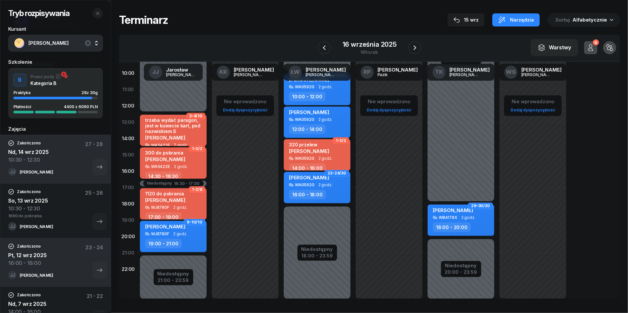
scroll to position [90, 0]
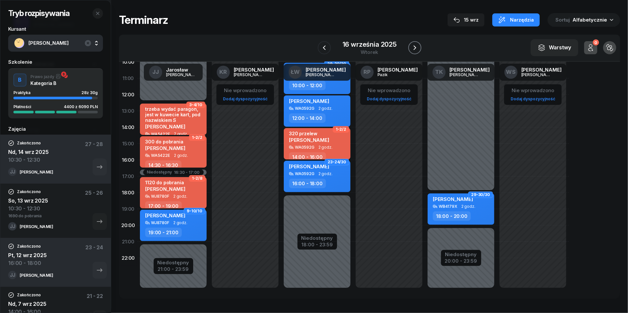
click at [412, 46] on icon "button" at bounding box center [415, 48] width 8 height 8
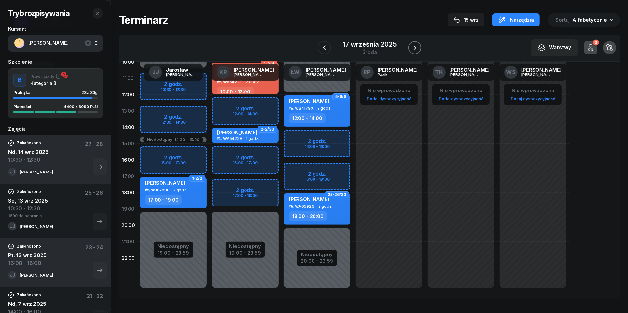
click at [414, 46] on icon "button" at bounding box center [415, 47] width 3 height 5
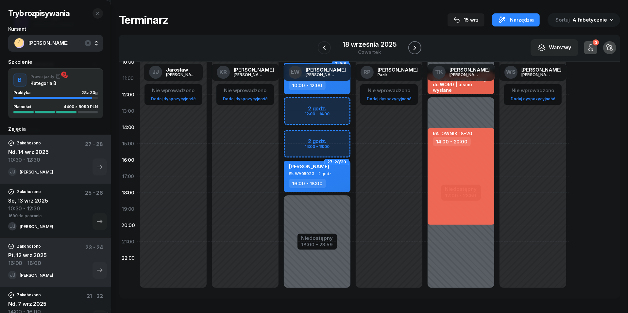
click at [414, 46] on icon "button" at bounding box center [415, 48] width 8 height 8
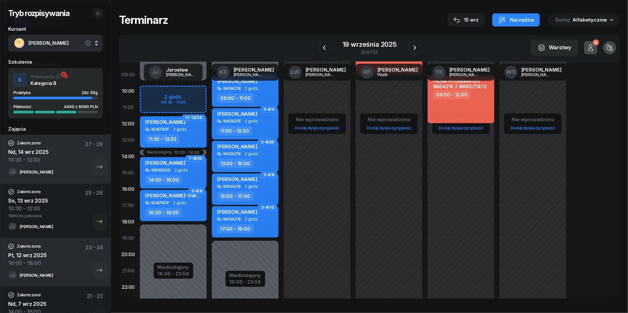
scroll to position [59, 0]
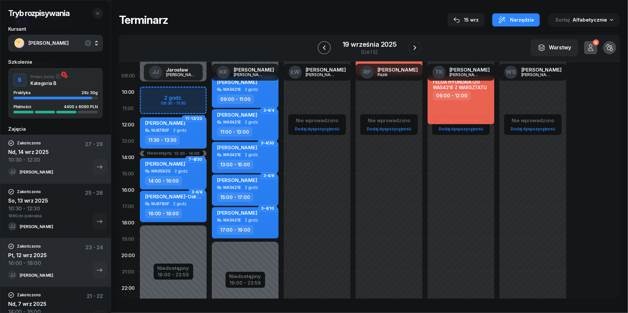
click at [328, 49] on icon "button" at bounding box center [324, 48] width 8 height 8
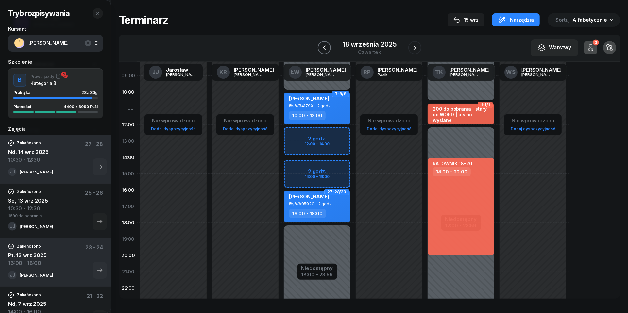
click at [326, 48] on icon "button" at bounding box center [324, 48] width 8 height 8
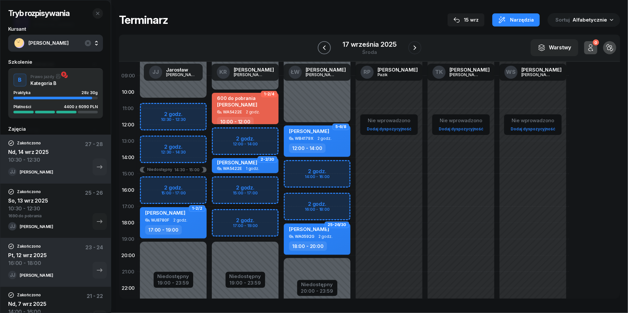
click at [326, 48] on icon "button" at bounding box center [324, 48] width 8 height 8
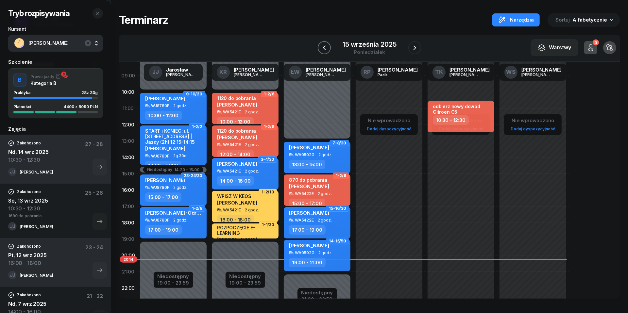
click at [326, 48] on icon "button" at bounding box center [324, 48] width 8 height 8
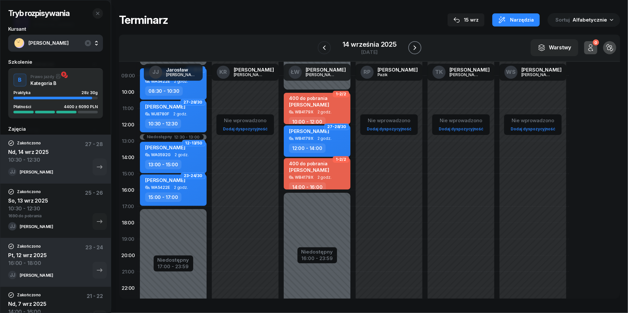
click at [418, 47] on icon "button" at bounding box center [415, 48] width 8 height 8
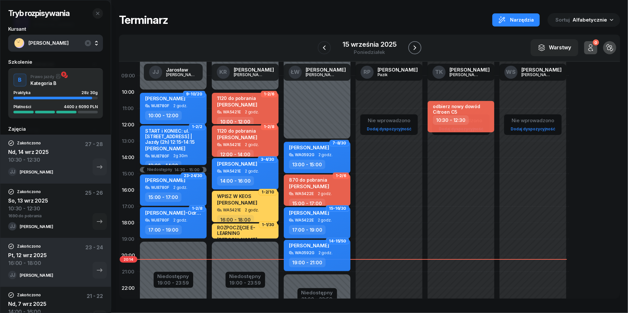
click at [418, 47] on icon "button" at bounding box center [415, 48] width 8 height 8
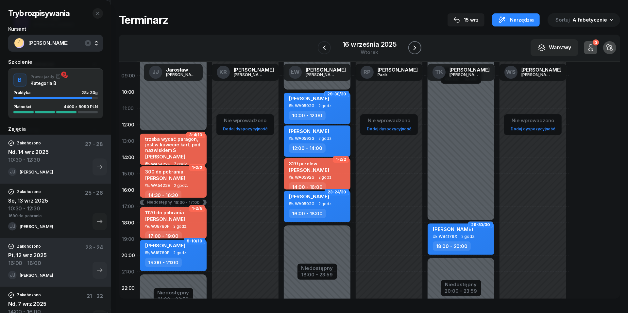
click at [415, 46] on icon "button" at bounding box center [415, 48] width 8 height 8
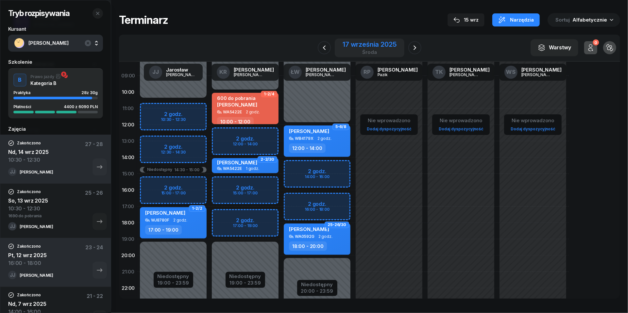
click at [382, 46] on div "17 września 2025" at bounding box center [370, 44] width 54 height 7
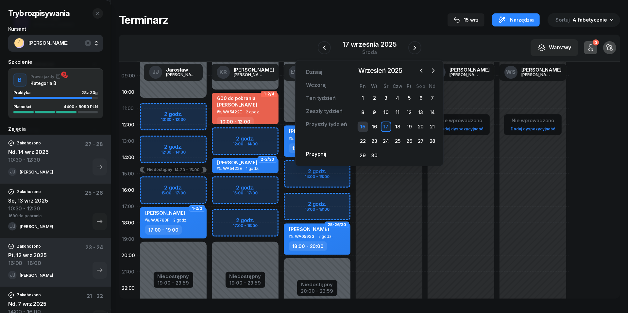
click at [365, 128] on div "15" at bounding box center [363, 127] width 10 height 10
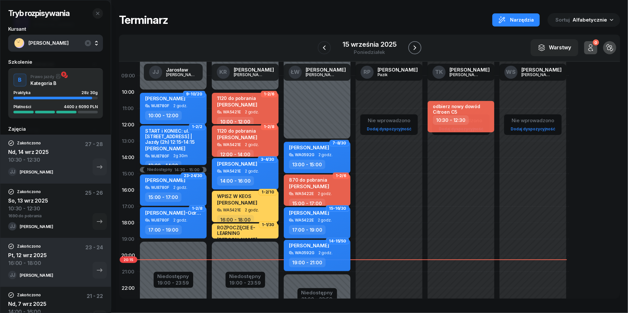
click at [415, 47] on icon "button" at bounding box center [415, 48] width 8 height 8
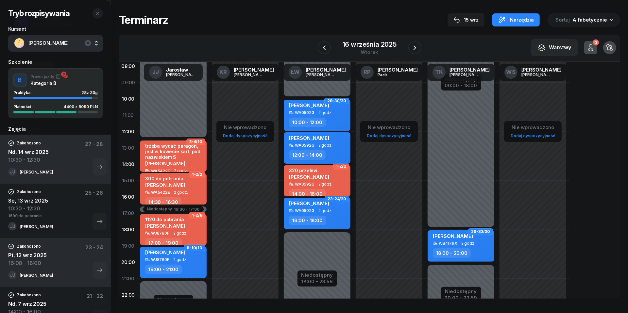
scroll to position [70, 0]
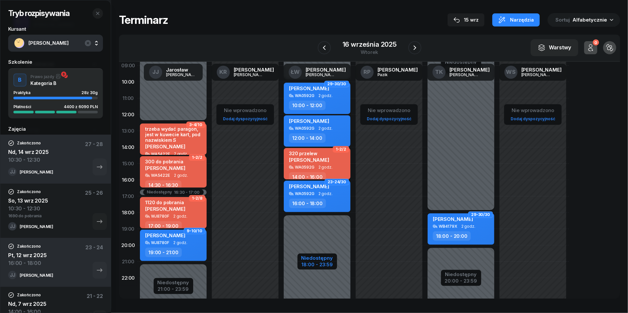
click at [326, 258] on div "Niedostępny" at bounding box center [317, 258] width 32 height 5
select select "10"
select select "18"
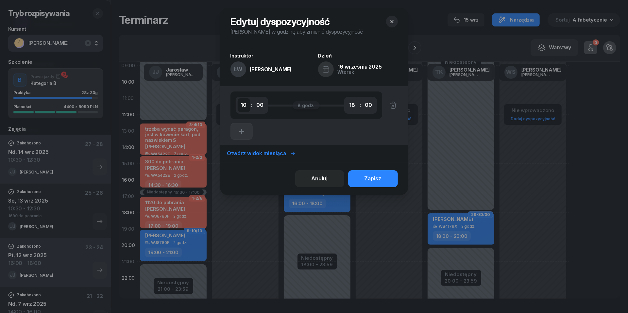
select select "09"
select select "30"
click at [379, 179] on div "Zapisz" at bounding box center [372, 179] width 17 height 8
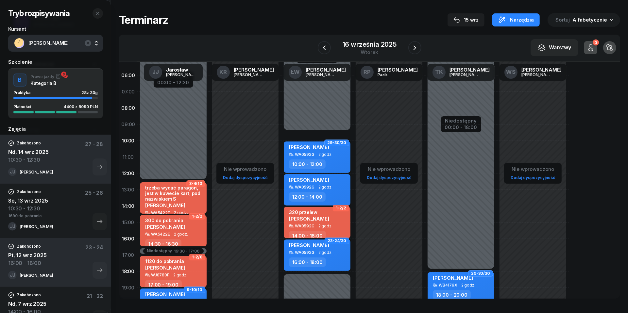
scroll to position [3, 0]
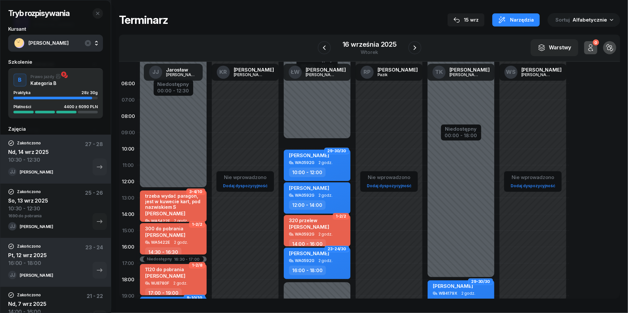
click at [308, 160] on div "[PERSON_NAME]" at bounding box center [309, 156] width 40 height 8
select select "10"
select select "12"
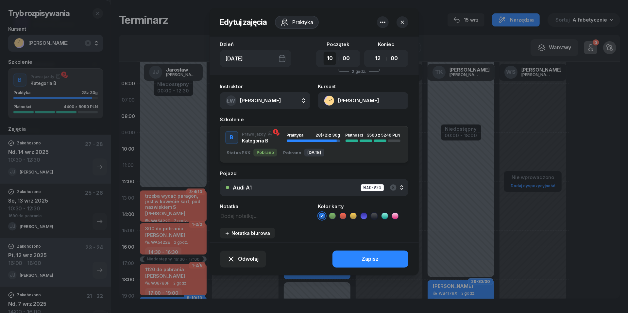
select select "09"
select select "30"
select select "11"
select select "30"
click at [373, 257] on div "Zapisz" at bounding box center [370, 259] width 17 height 8
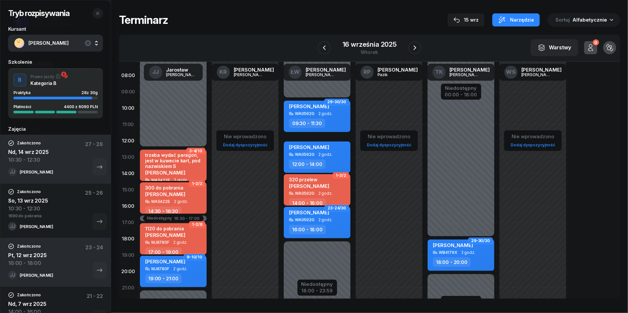
scroll to position [44, 0]
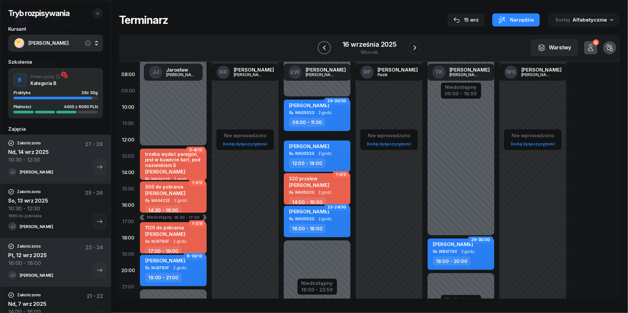
click at [325, 44] on icon "button" at bounding box center [324, 48] width 8 height 8
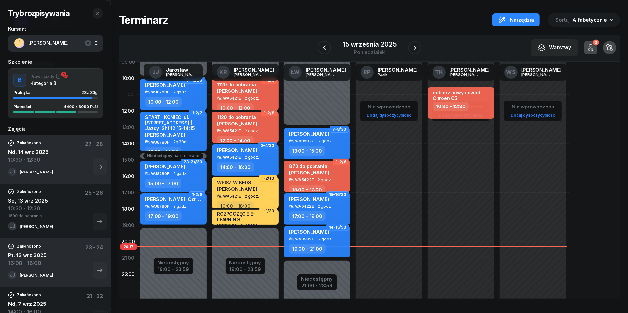
scroll to position [76, 0]
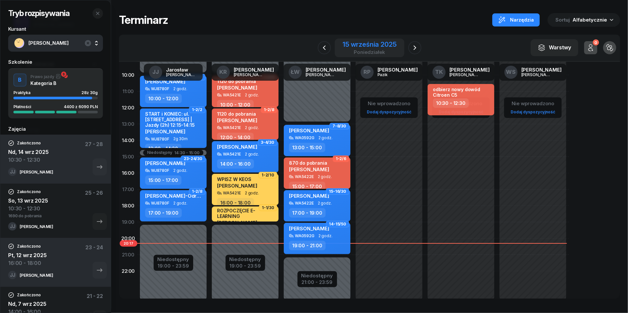
click at [376, 56] on div "[DATE]" at bounding box center [369, 48] width 69 height 19
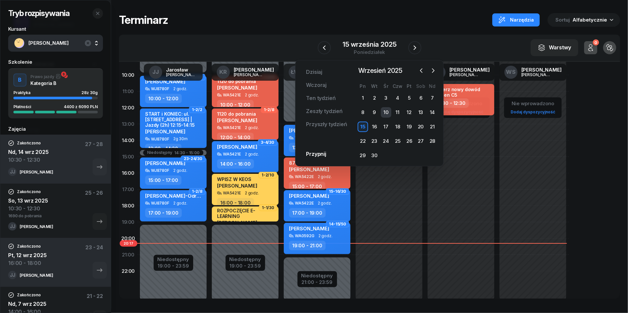
click at [387, 110] on div "10" at bounding box center [386, 112] width 10 height 10
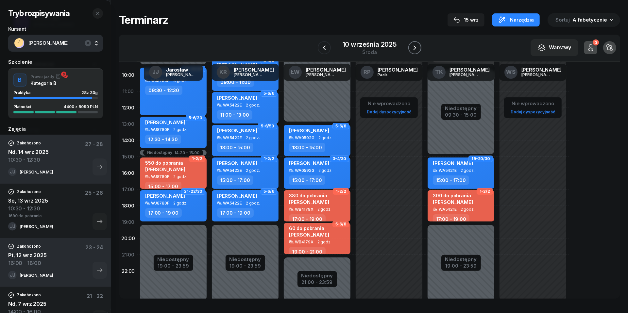
click at [416, 48] on icon "button" at bounding box center [415, 48] width 8 height 8
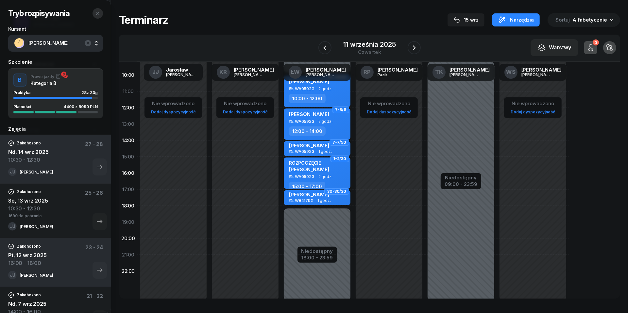
click at [100, 16] on button "button" at bounding box center [98, 13] width 10 height 10
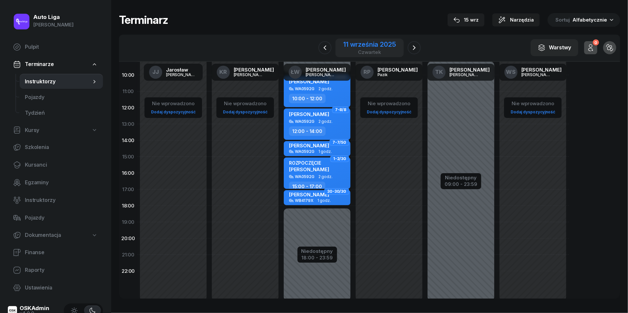
click at [382, 44] on div "11 września 2025" at bounding box center [369, 44] width 52 height 7
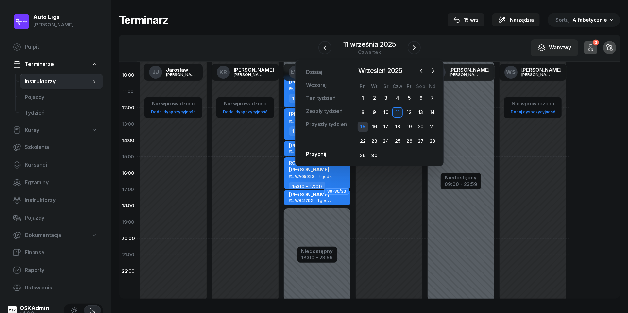
click at [364, 127] on div "15" at bounding box center [363, 127] width 10 height 10
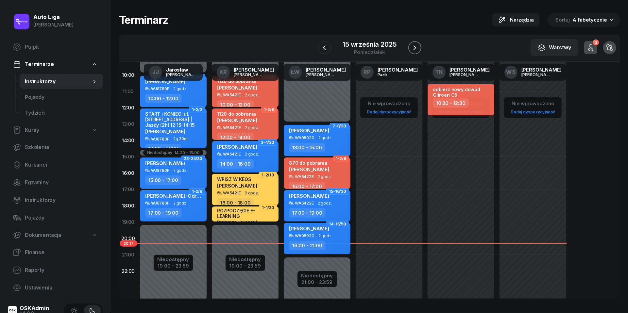
click at [417, 51] on icon "button" at bounding box center [415, 48] width 8 height 8
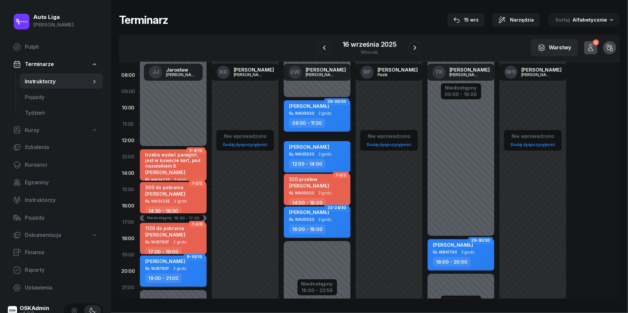
scroll to position [39, 0]
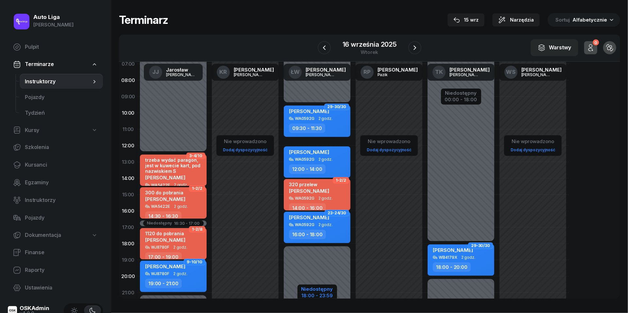
click at [330, 288] on div "Niedostępny" at bounding box center [317, 289] width 32 height 5
select select "09"
select select "30"
select select "18"
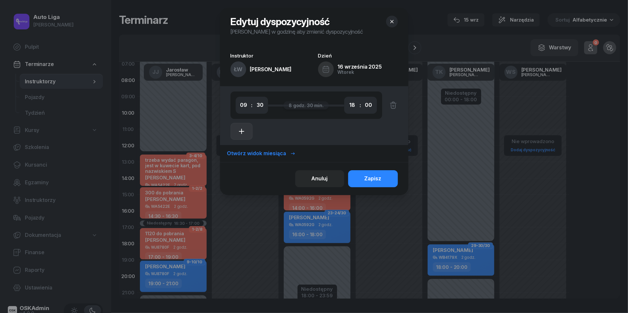
click at [242, 128] on icon "button" at bounding box center [242, 131] width 8 height 8
select select "18"
select select "20"
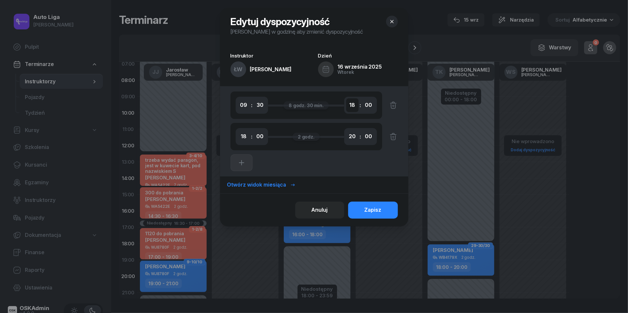
select select "11"
select select "30"
select select "12"
click at [379, 212] on div "Zapisz" at bounding box center [372, 210] width 17 height 8
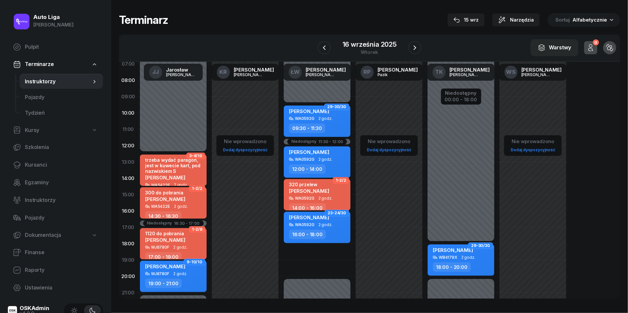
scroll to position [63, 0]
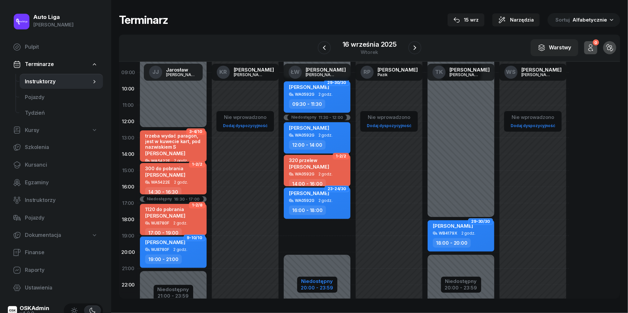
click at [326, 282] on div "Niedostępny" at bounding box center [317, 281] width 32 height 5
select select "09"
select select "30"
select select "11"
select select "30"
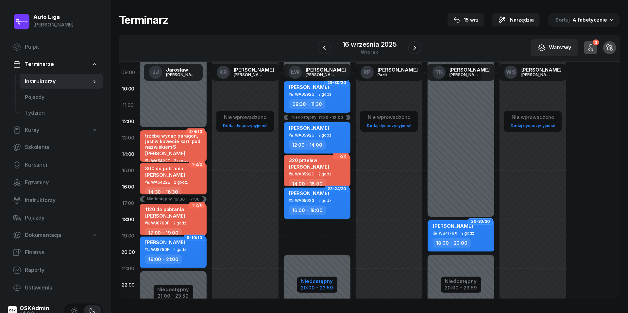
select select "12"
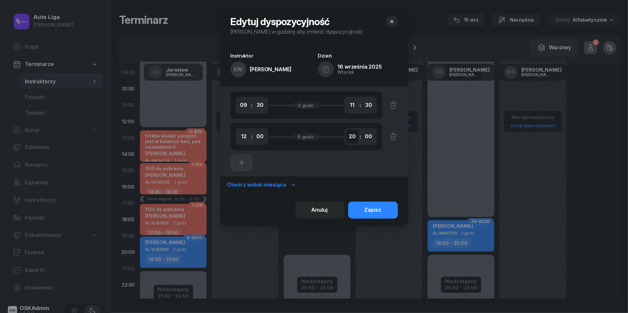
select select "18"
click at [388, 210] on button "Zapisz" at bounding box center [373, 210] width 50 height 17
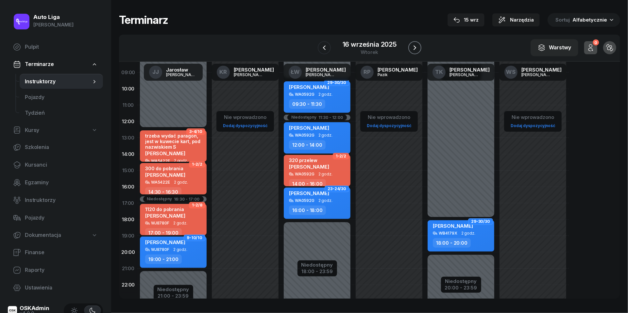
click at [416, 45] on icon "button" at bounding box center [415, 48] width 8 height 8
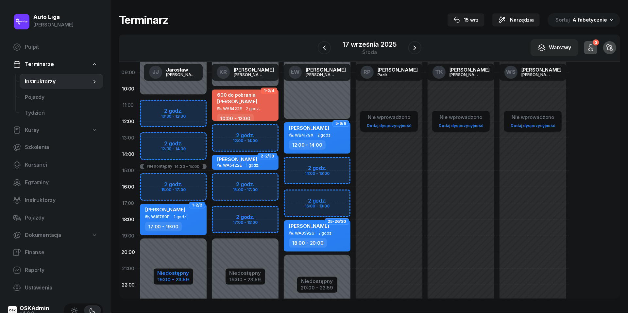
click at [172, 277] on div "19:00 - 23:59" at bounding box center [174, 279] width 32 height 7
select select "10"
select select "30"
select select "14"
select select "30"
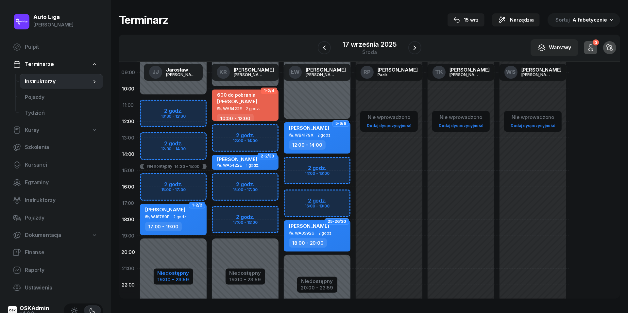
select select "15"
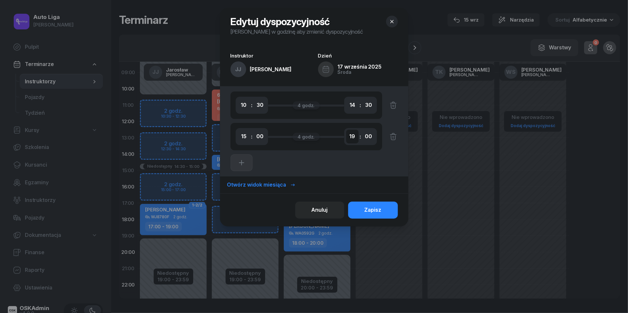
select select "21"
select select "17"
select select "16"
select select "12"
click at [375, 210] on div "Zapisz" at bounding box center [372, 210] width 17 height 8
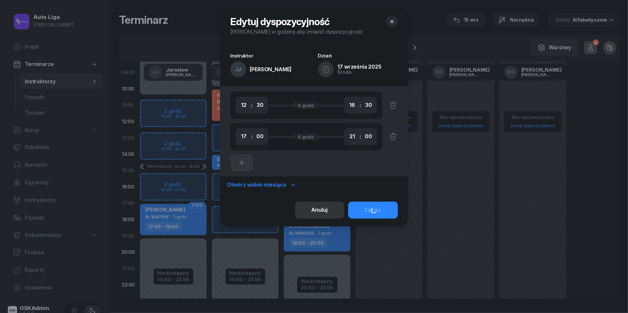
click at [326, 212] on div "Anuluj" at bounding box center [320, 210] width 16 height 8
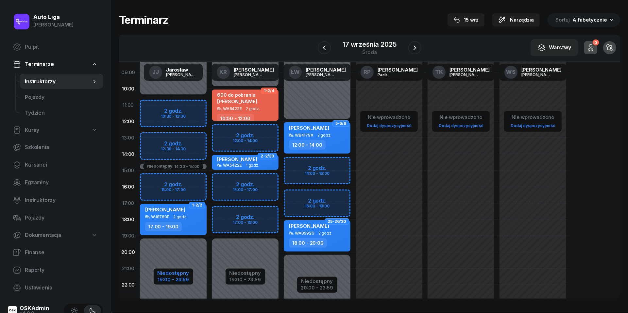
click at [173, 277] on div "19:00 - 23:59" at bounding box center [174, 279] width 32 height 7
select select "10"
select select "30"
select select "14"
select select "30"
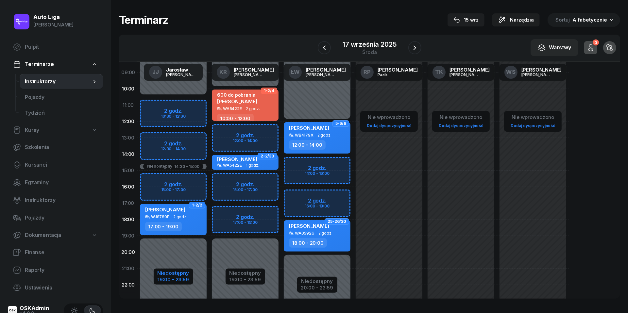
select select "15"
select select "19"
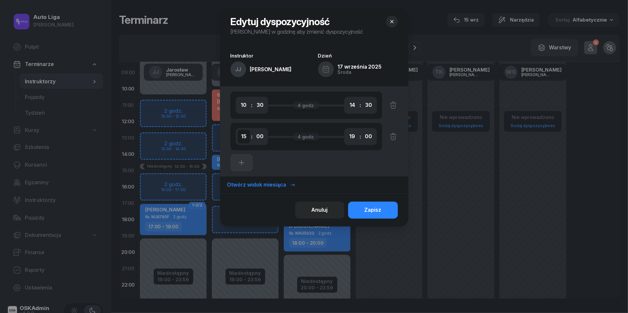
select select "17"
select select "21"
click at [371, 208] on div "Zapisz" at bounding box center [372, 210] width 17 height 8
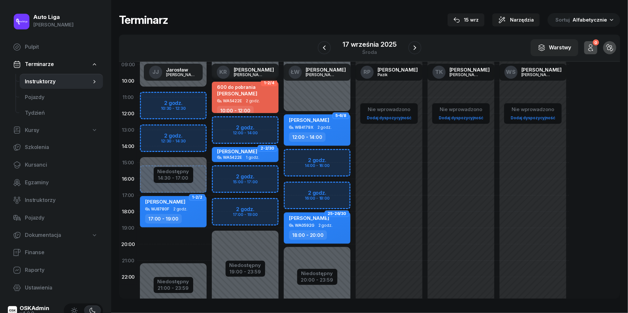
scroll to position [72, 0]
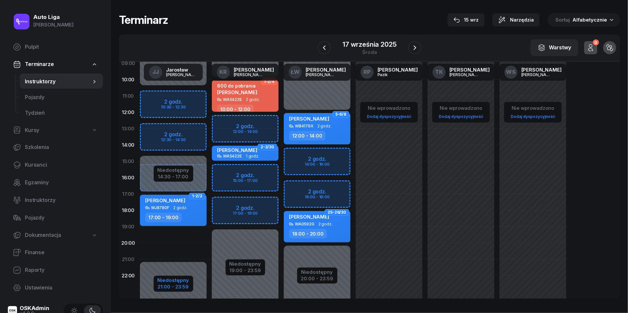
click at [177, 279] on div "Niedostępny" at bounding box center [174, 280] width 32 height 5
select select "10"
select select "30"
select select "14"
select select "30"
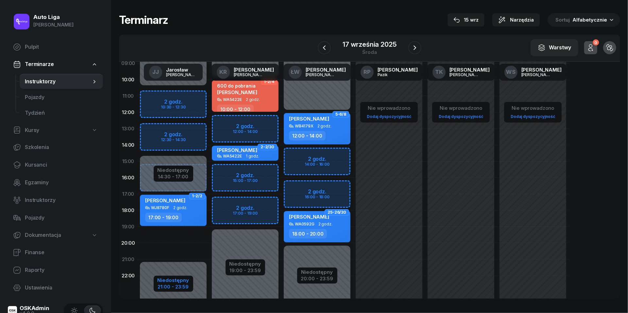
select select "17"
select select "21"
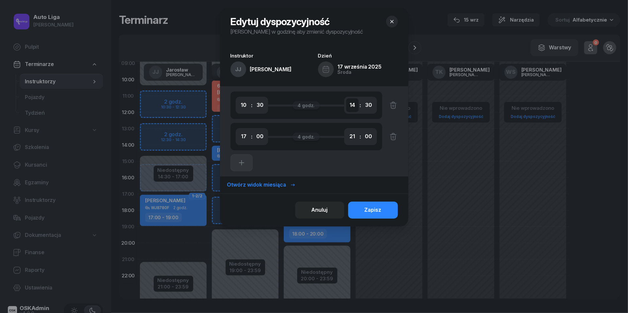
select select "16"
select select "12"
click at [371, 212] on div "Zapisz" at bounding box center [372, 210] width 17 height 8
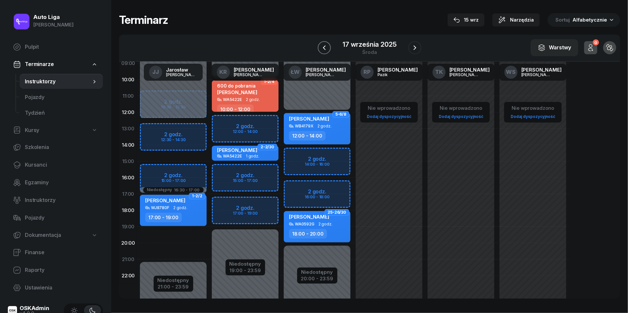
click at [325, 48] on icon "button" at bounding box center [324, 48] width 8 height 8
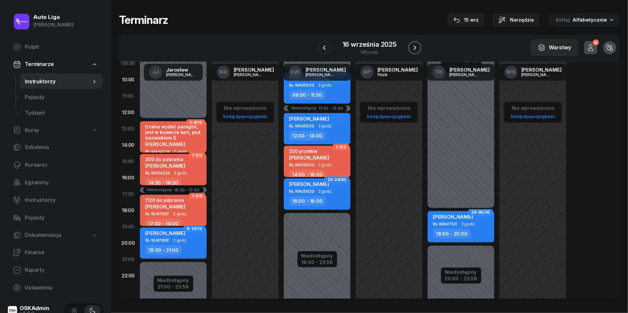
click at [417, 48] on icon "button" at bounding box center [415, 48] width 8 height 8
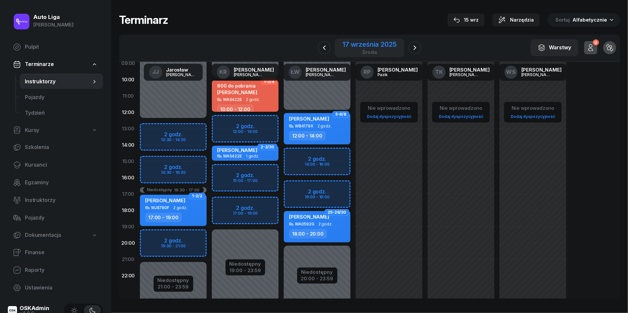
click at [368, 53] on div "środa" at bounding box center [370, 52] width 54 height 5
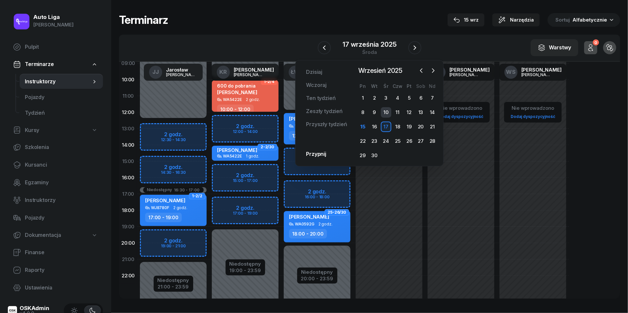
click at [389, 112] on div "10" at bounding box center [386, 112] width 10 height 10
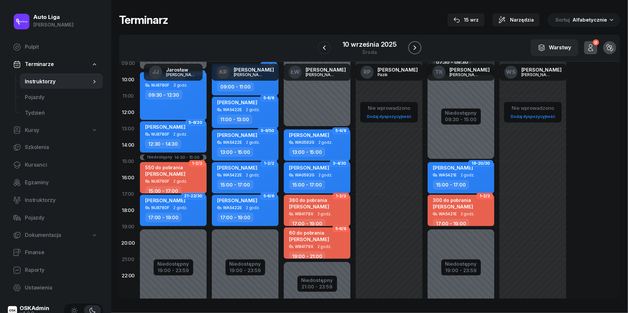
click at [416, 48] on icon "button" at bounding box center [415, 48] width 8 height 8
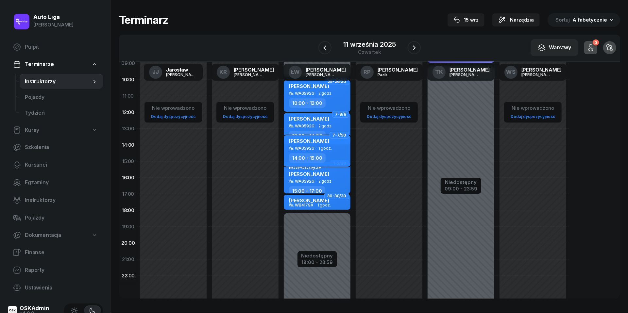
click at [335, 150] on div "[PERSON_NAME] WA0592G 1 godz. 14:00 - 15:00" at bounding box center [317, 150] width 67 height 31
select select "14"
select select "15"
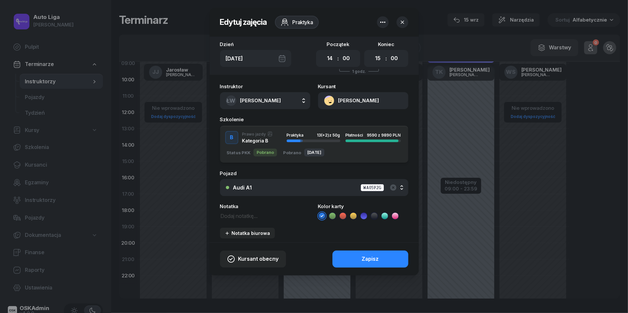
click at [385, 24] on icon "button" at bounding box center [383, 22] width 8 height 8
click at [377, 44] on link "Usuń" at bounding box center [380, 42] width 86 height 16
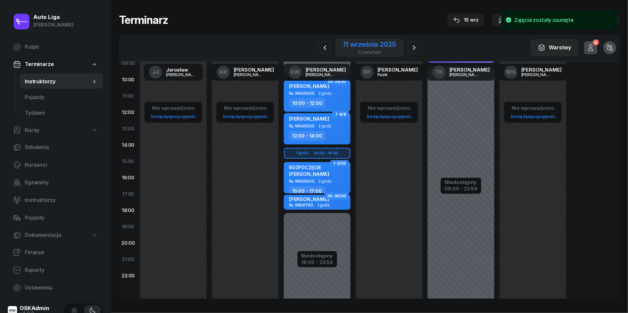
click at [378, 43] on div "11 września 2025" at bounding box center [369, 44] width 52 height 7
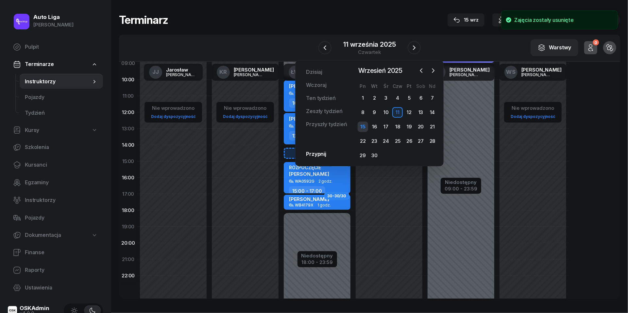
click at [366, 124] on div "15" at bounding box center [363, 127] width 10 height 10
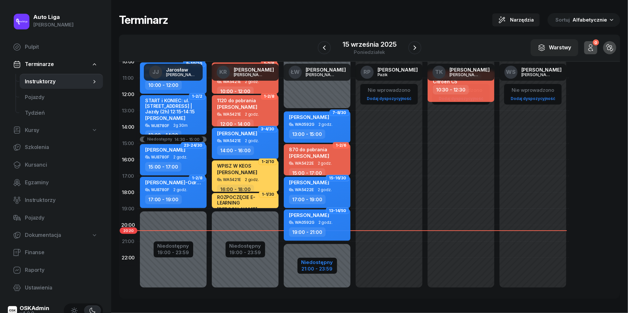
scroll to position [90, 0]
click at [318, 269] on div "21:00 - 23:59" at bounding box center [317, 268] width 32 height 7
select select "13"
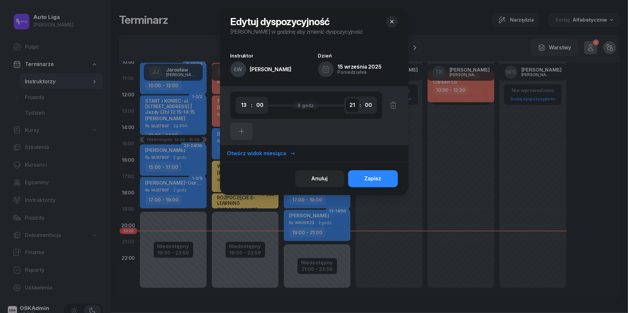
select select "22"
click at [371, 179] on div "Zapisz" at bounding box center [372, 179] width 17 height 8
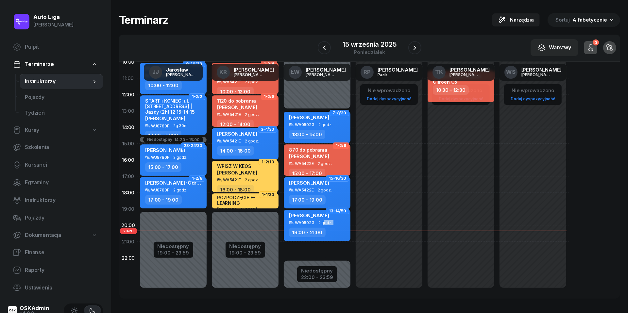
click at [323, 224] on div "[PERSON_NAME] WA0592G 2 godz. 19:00 - 21:00" at bounding box center [317, 225] width 67 height 31
select select "19"
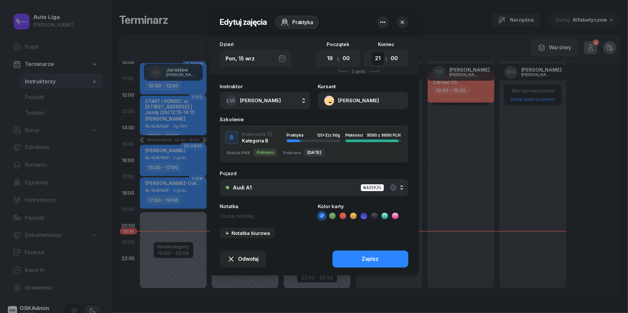
select select "22"
click at [373, 263] on button "Zapisz" at bounding box center [370, 259] width 76 height 17
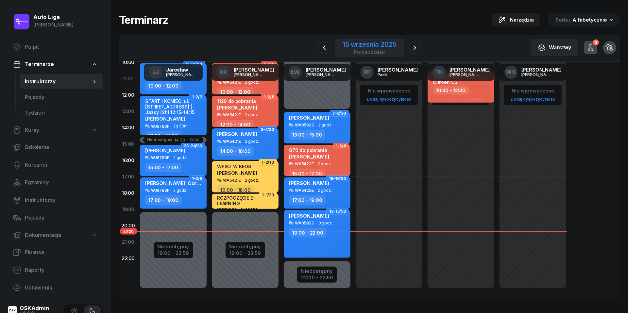
click at [364, 47] on div "15 września 2025" at bounding box center [370, 44] width 54 height 7
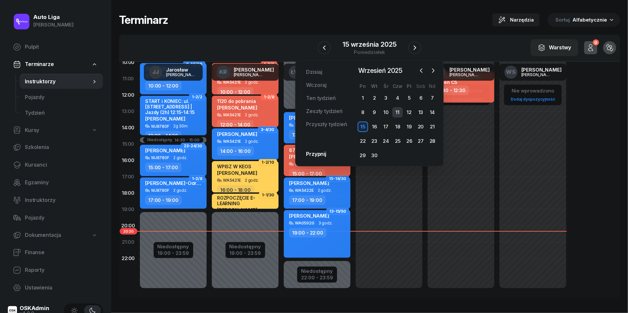
click at [397, 111] on div "11" at bounding box center [397, 112] width 10 height 10
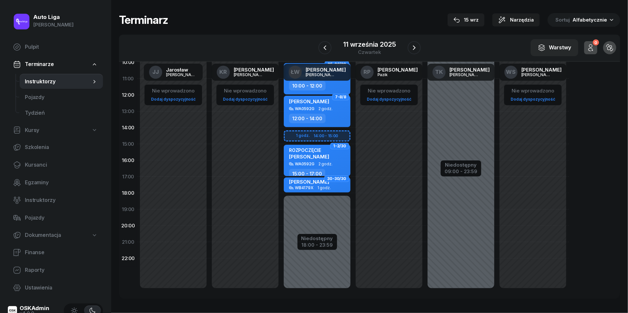
scroll to position [71, 0]
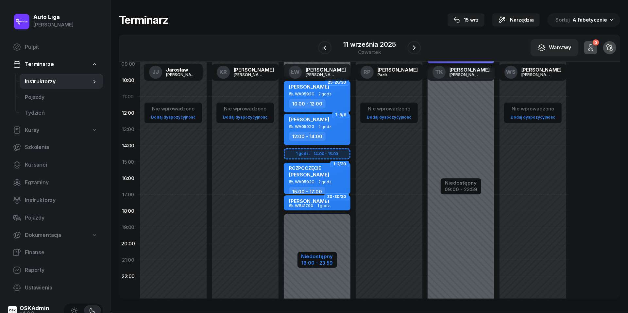
click at [317, 260] on div "18:00 - 23:59" at bounding box center [317, 262] width 32 height 7
select select "10"
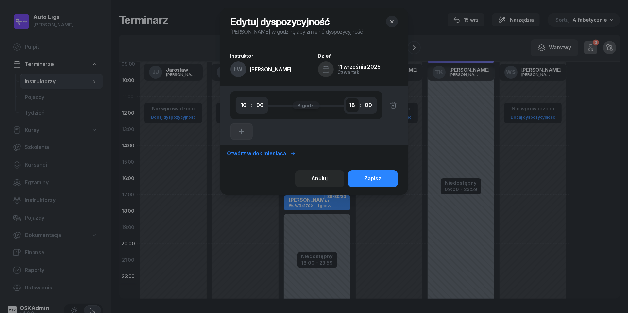
select select "19"
click at [320, 180] on div "Anuluj" at bounding box center [320, 179] width 16 height 8
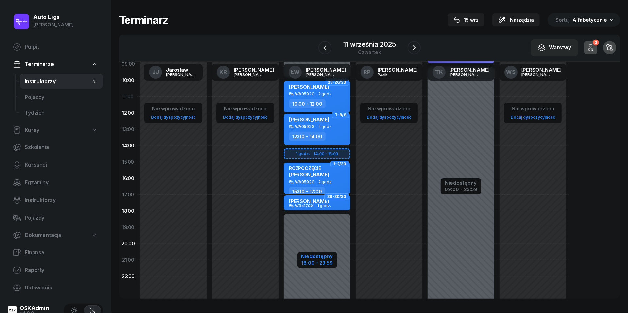
click at [321, 258] on div "Niedostępny" at bounding box center [317, 256] width 32 height 5
select select "10"
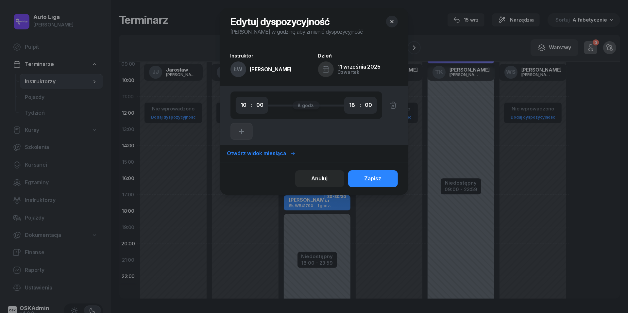
click at [359, 104] on div "00 01 02 03 04 05 06 07 08 09 10 11 12 13 14 15 16 17 18 19 20 21 22 23 : 00 05…" at bounding box center [360, 105] width 33 height 17
select select "14"
click at [240, 133] on icon "button" at bounding box center [242, 131] width 8 height 8
select select "14"
select select "16"
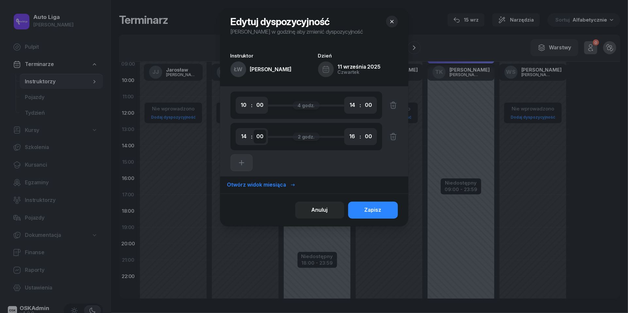
select select "30"
select select "18"
click at [378, 211] on div "Zapisz" at bounding box center [372, 210] width 17 height 8
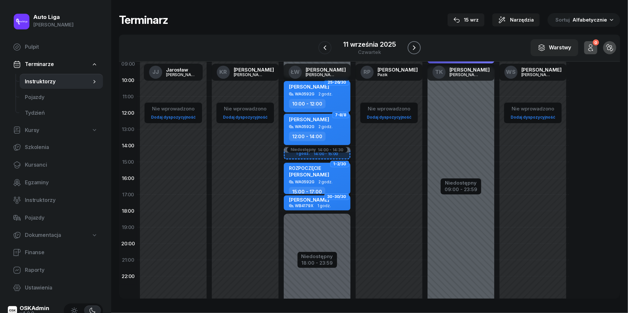
click at [415, 47] on icon "button" at bounding box center [414, 48] width 8 height 8
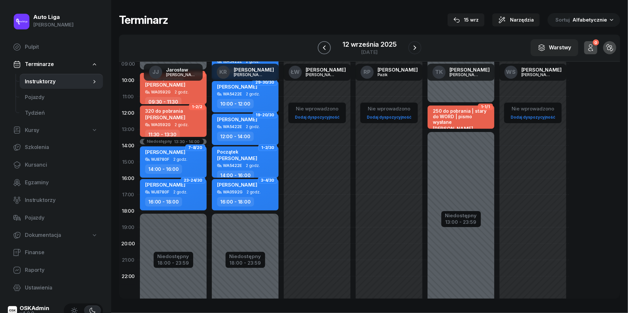
click at [325, 47] on icon "button" at bounding box center [324, 48] width 8 height 8
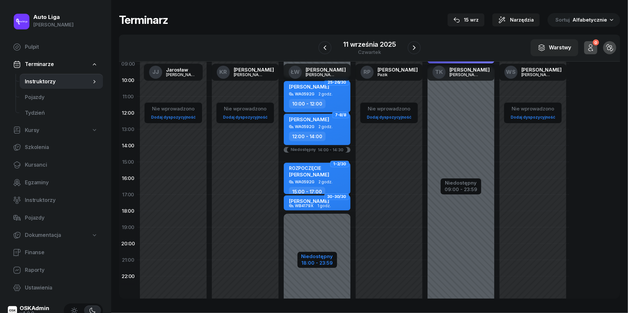
click at [318, 256] on div "Niedostępny" at bounding box center [317, 256] width 32 height 5
select select "10"
select select "14"
select select "30"
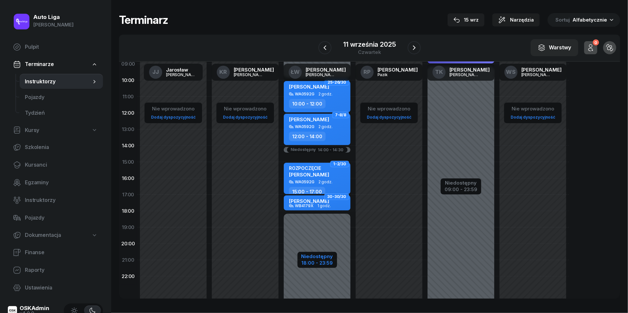
select select "18"
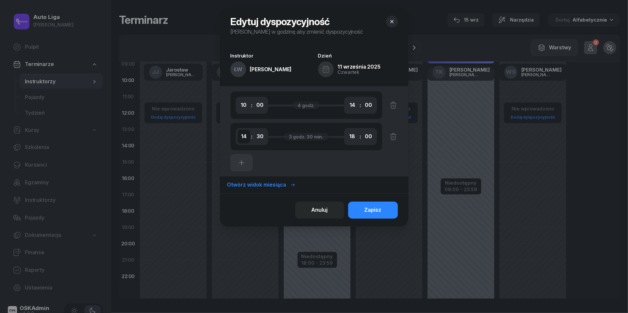
select select "15"
select select "00"
click at [381, 213] on div "Zapisz" at bounding box center [372, 210] width 17 height 8
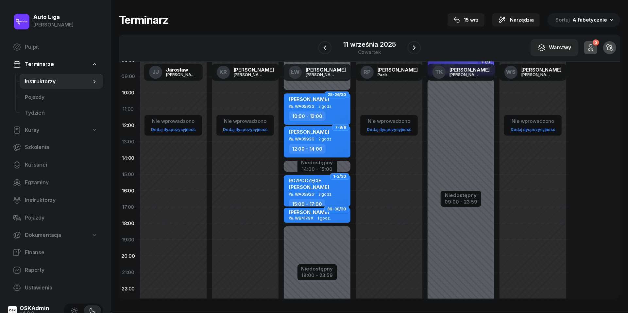
scroll to position [46, 0]
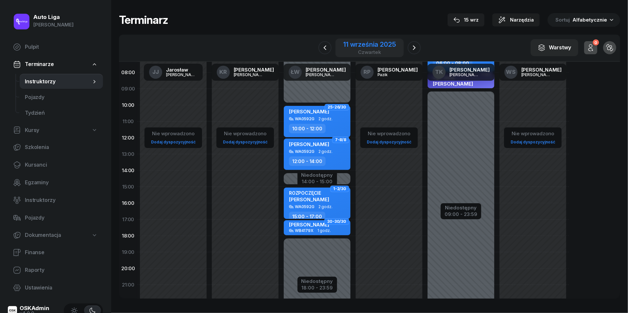
click at [380, 50] on div "czwartek" at bounding box center [369, 52] width 52 height 5
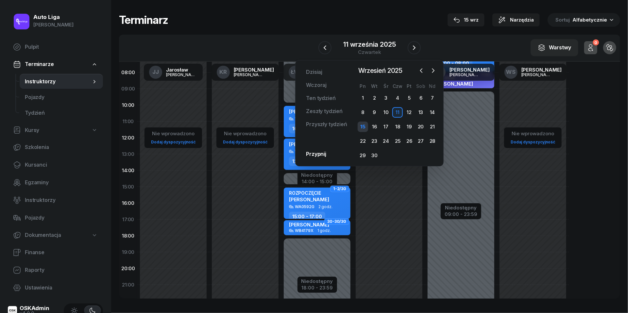
click at [365, 127] on div "15" at bounding box center [363, 127] width 10 height 10
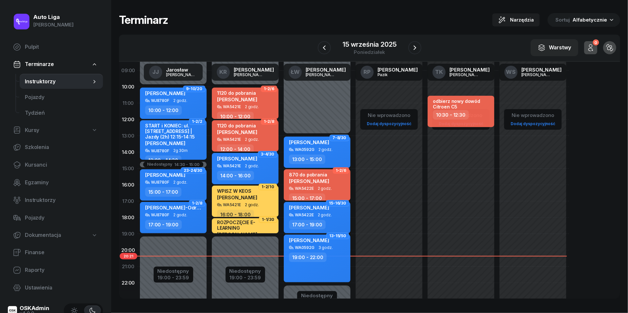
scroll to position [66, 0]
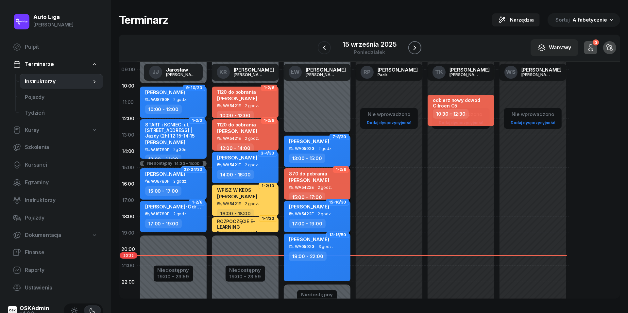
click at [418, 48] on icon "button" at bounding box center [415, 48] width 8 height 8
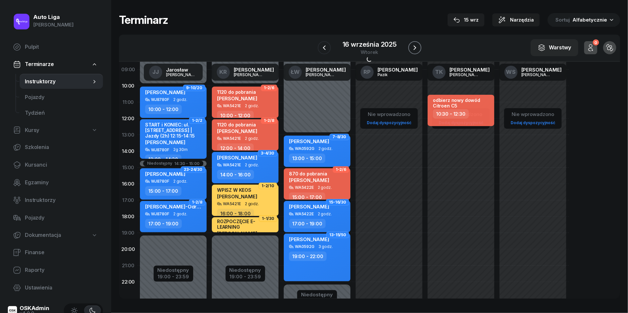
click at [418, 48] on icon "button" at bounding box center [415, 48] width 8 height 8
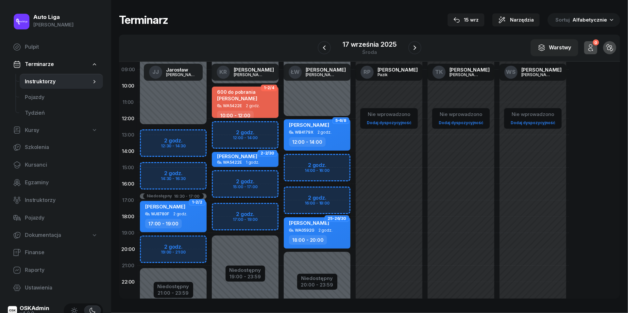
click at [154, 241] on div "Niedostępny 00:00 - 12:30 Niedostępny 21:00 - 23:59 Niedostępny 16:30 - 17:00 2…" at bounding box center [173, 167] width 72 height 311
select select "19"
select select "21"
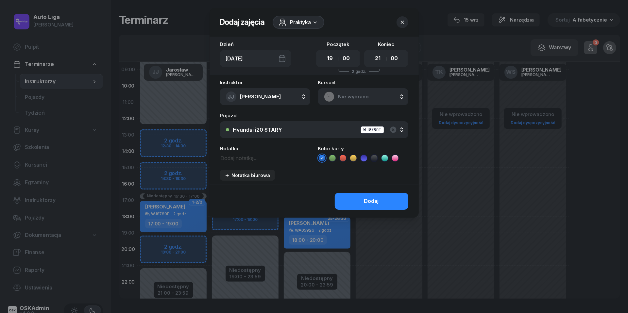
click at [368, 99] on span "Nie wybrano" at bounding box center [370, 97] width 64 height 8
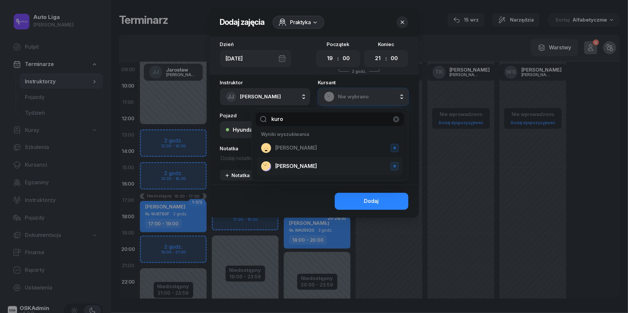
type input "kuro"
click at [302, 168] on span "[PERSON_NAME]" at bounding box center [296, 166] width 42 height 8
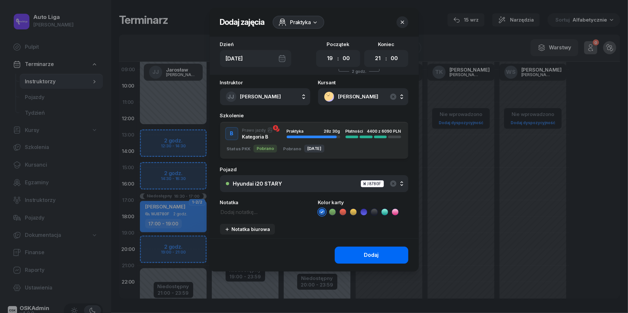
click at [365, 255] on div "Dodaj" at bounding box center [371, 255] width 15 height 8
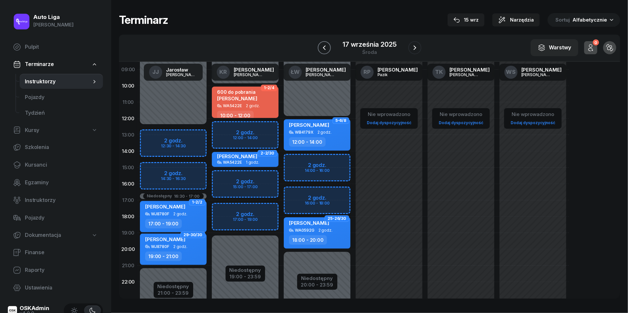
click at [323, 47] on icon "button" at bounding box center [324, 48] width 8 height 8
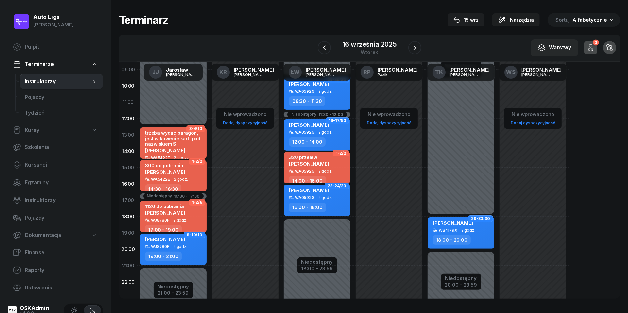
scroll to position [49, 0]
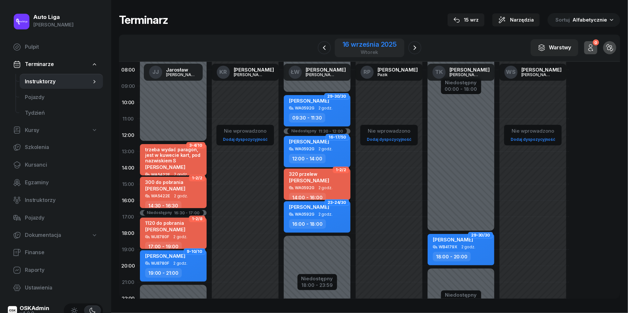
click at [369, 50] on div "wtorek" at bounding box center [370, 52] width 54 height 5
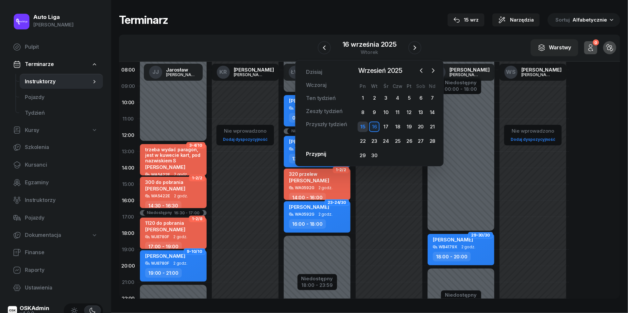
click at [364, 127] on div "15" at bounding box center [363, 127] width 10 height 10
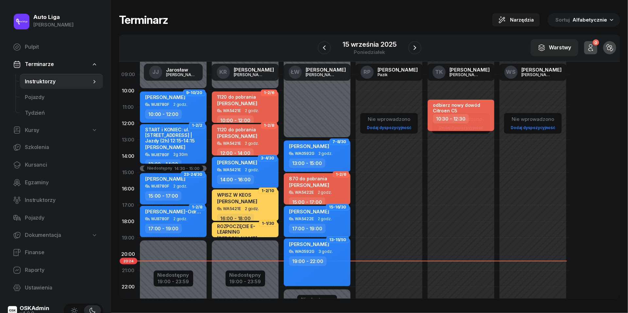
scroll to position [52, 0]
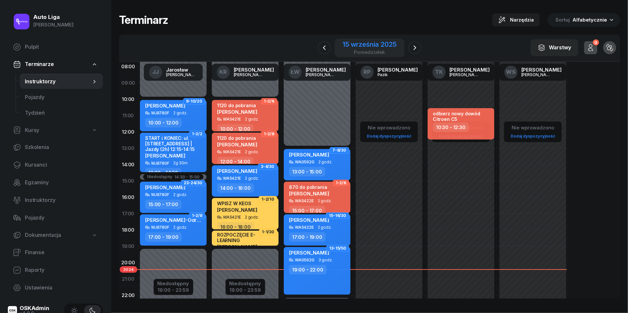
click at [365, 51] on div "poniedziałek" at bounding box center [370, 52] width 54 height 5
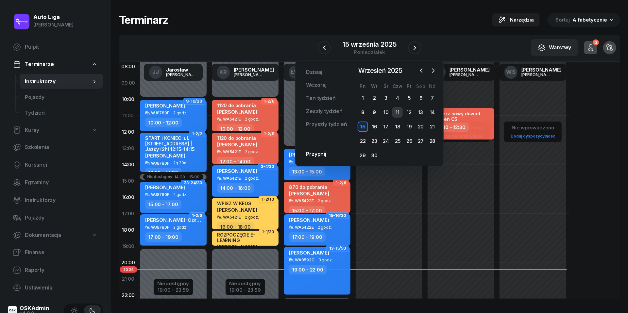
click at [399, 110] on div "11" at bounding box center [397, 112] width 10 height 10
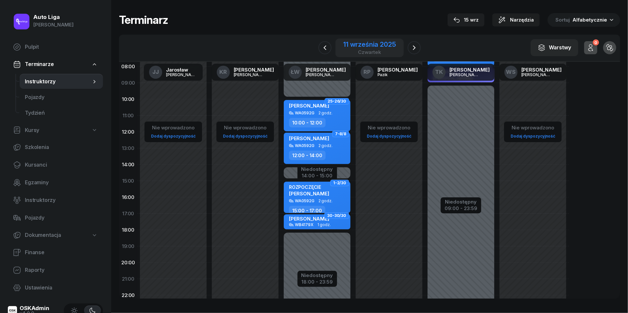
click at [361, 52] on div "czwartek" at bounding box center [369, 52] width 52 height 5
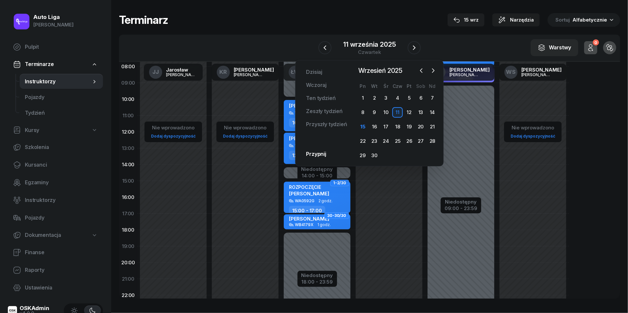
click at [362, 200] on div "Nie wprowadzono Dodaj dyspozycyjność" at bounding box center [389, 181] width 72 height 311
select select "16"
select select "18"
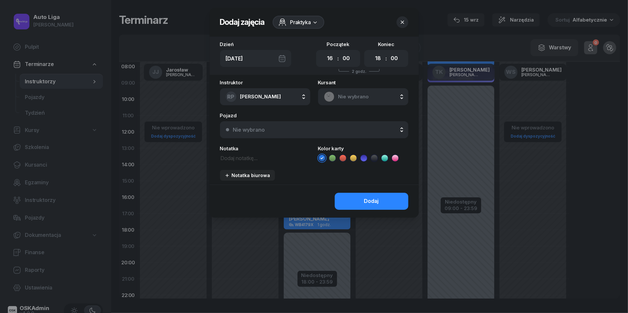
click at [406, 20] on button "button" at bounding box center [403, 22] width 12 height 12
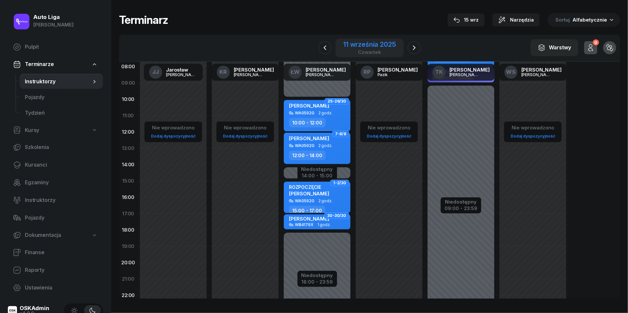
click at [366, 44] on div "11 września 2025" at bounding box center [369, 44] width 52 height 7
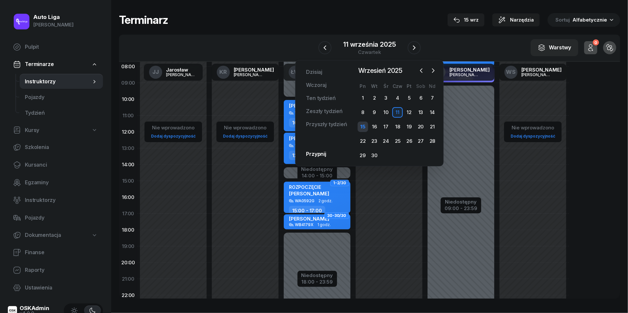
click at [364, 127] on div "15" at bounding box center [363, 127] width 10 height 10
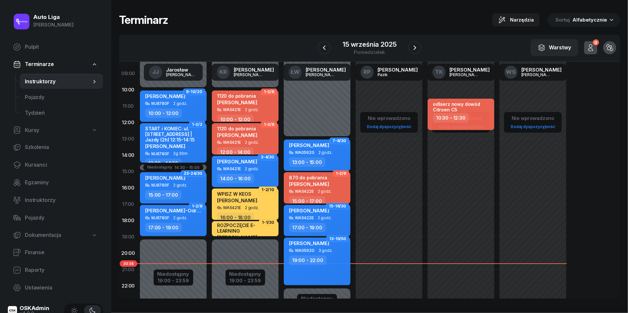
scroll to position [67, 0]
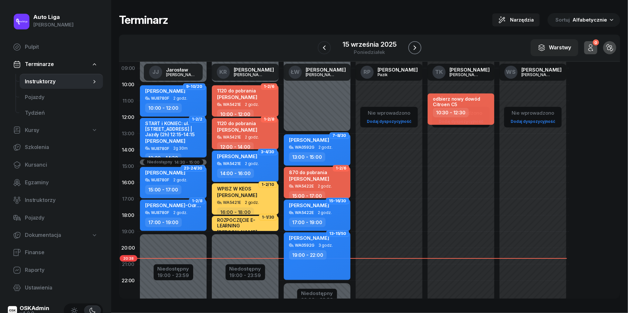
click at [420, 46] on button "button" at bounding box center [414, 47] width 13 height 13
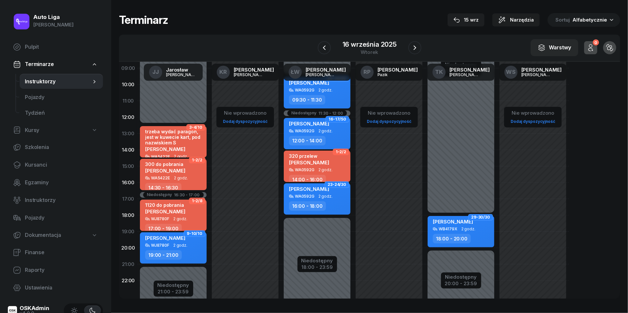
scroll to position [49, 0]
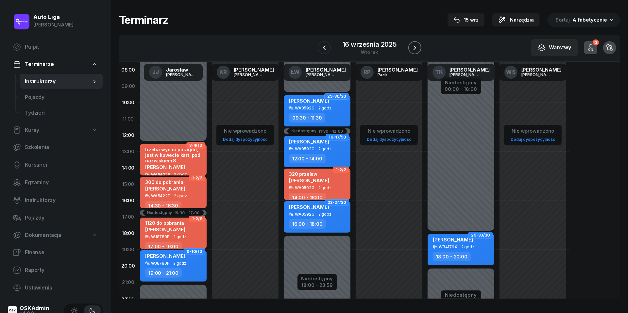
click at [416, 50] on icon "button" at bounding box center [415, 48] width 8 height 8
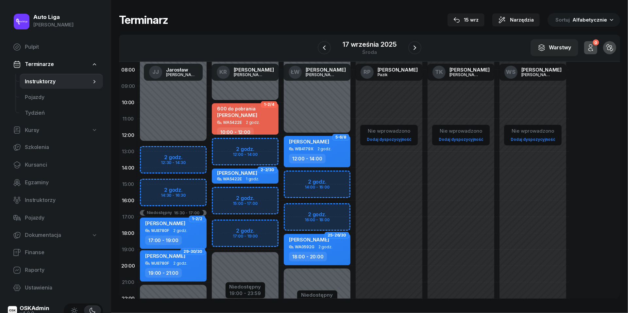
click at [156, 186] on div "Niedostępny 00:00 - 12:30 Niedostępny 21:00 - 23:59 Niedostępny 16:30 - 17:00 2…" at bounding box center [173, 184] width 72 height 311
select select "15"
select select "17"
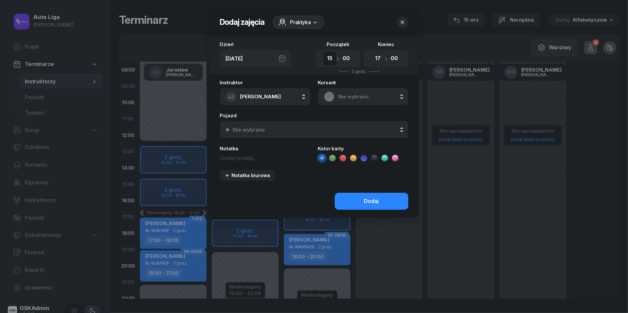
select select "14"
select select "30"
select select "16"
select select "30"
click at [347, 100] on span "Nie wybrano" at bounding box center [370, 97] width 64 height 8
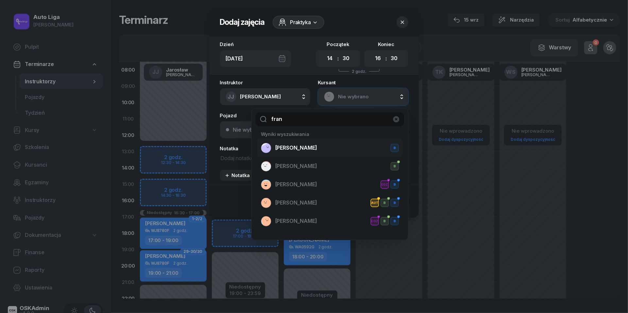
type input "fran"
click at [307, 149] on span "[PERSON_NAME]" at bounding box center [296, 148] width 42 height 8
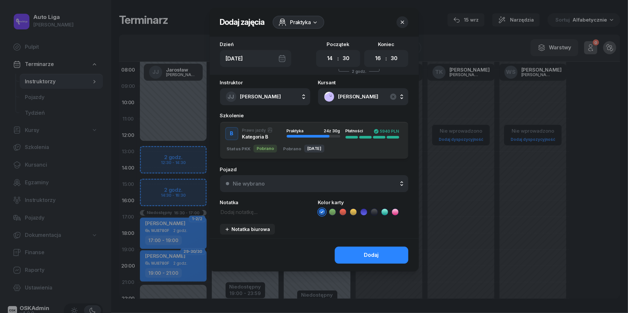
click at [298, 182] on div "Nie wybrano" at bounding box center [317, 183] width 169 height 5
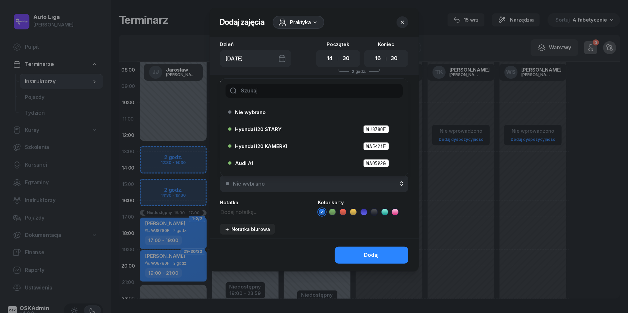
scroll to position [17, 0]
click at [287, 113] on div "Hyundai i20 STARY WJ8780F" at bounding box center [315, 112] width 161 height 8
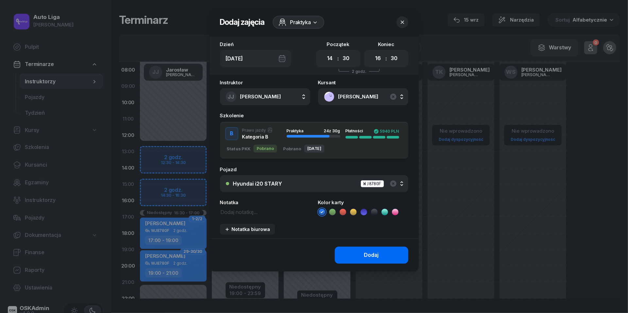
click at [365, 254] on div "Dodaj" at bounding box center [371, 255] width 15 height 8
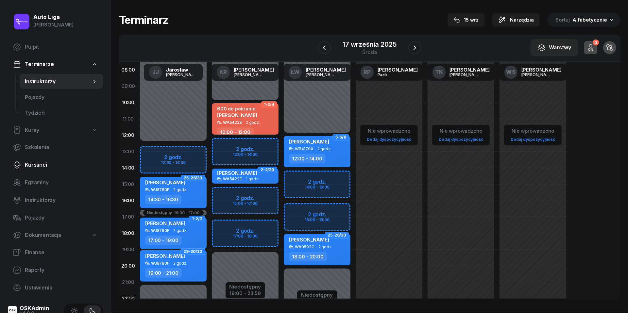
click at [36, 166] on span "Kursanci" at bounding box center [61, 165] width 73 height 8
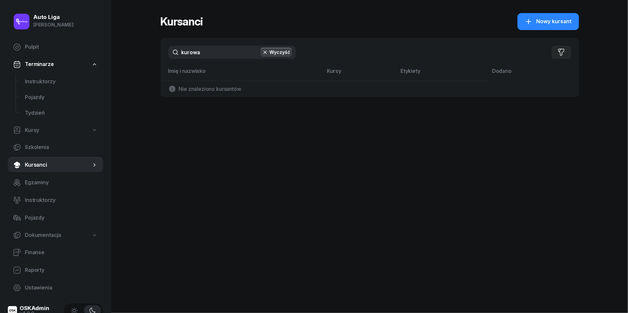
click at [230, 58] on input "kurowa" at bounding box center [231, 52] width 127 height 13
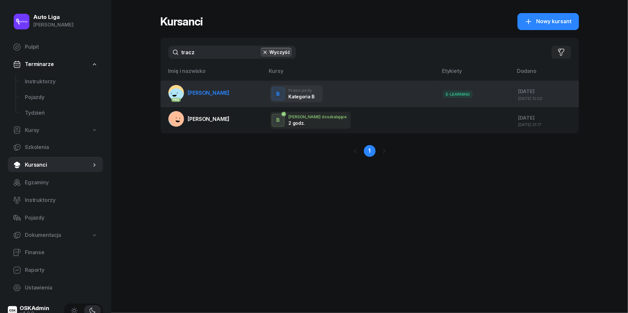
type input "tracz"
click at [221, 94] on span "[PERSON_NAME]" at bounding box center [209, 93] width 42 height 7
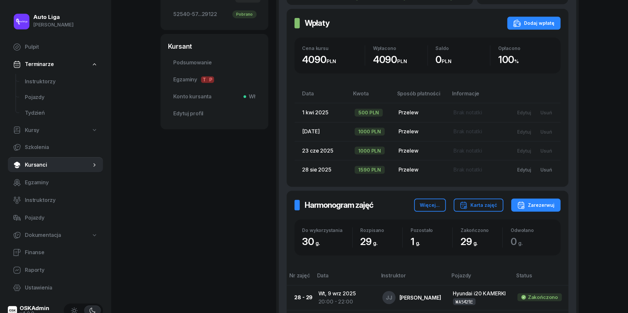
scroll to position [223, 0]
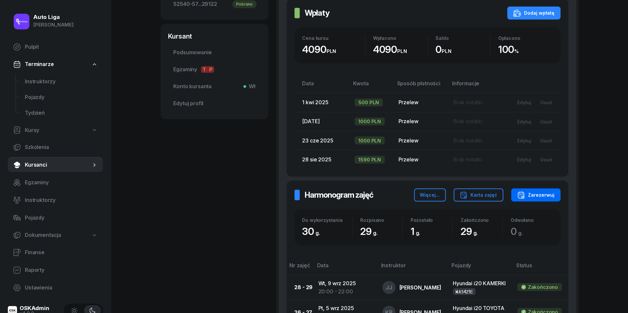
click at [533, 196] on div "Zarezerwuj" at bounding box center [536, 195] width 38 height 8
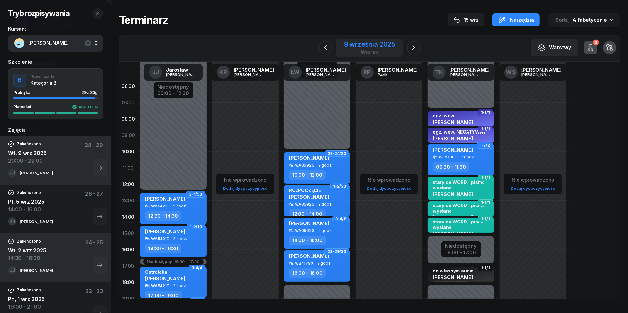
click at [374, 51] on div "wtorek" at bounding box center [370, 52] width 52 height 5
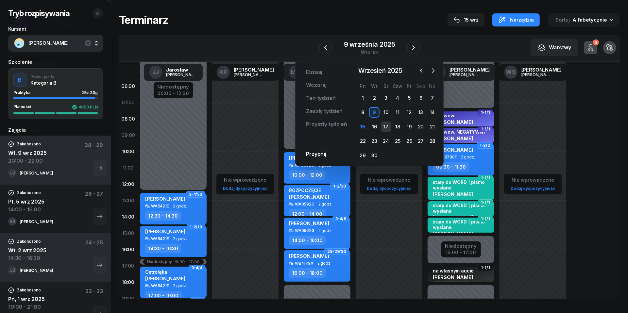
click at [385, 126] on div "17" at bounding box center [386, 127] width 10 height 10
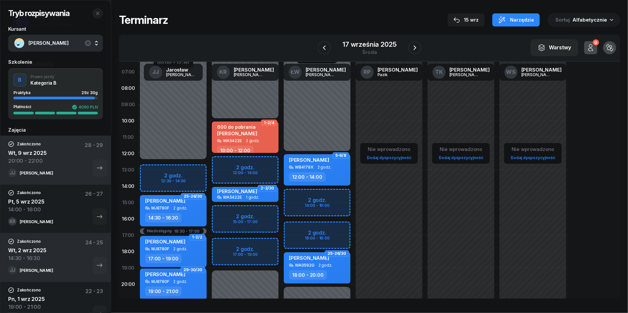
scroll to position [31, 0]
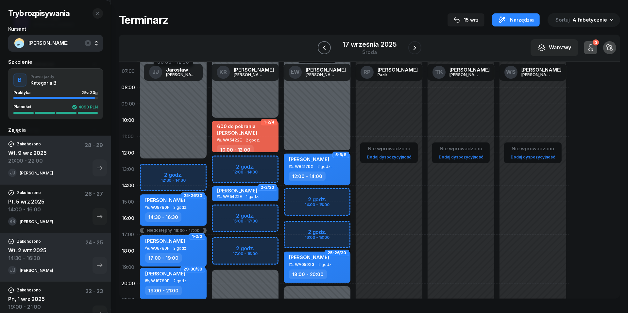
click at [326, 50] on icon "button" at bounding box center [324, 48] width 8 height 8
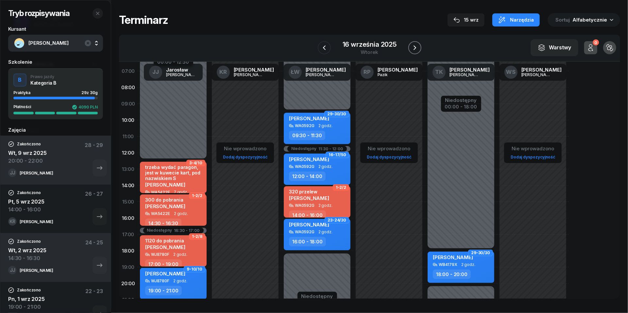
click at [421, 49] on button "button" at bounding box center [414, 47] width 13 height 13
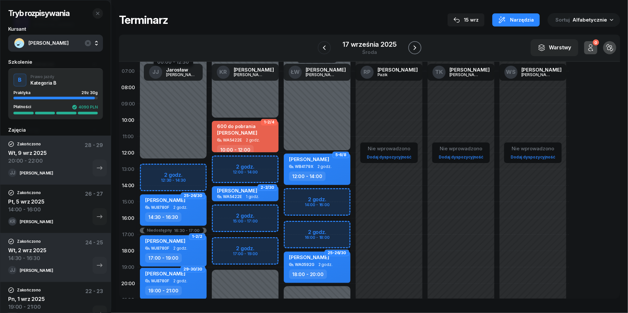
click at [415, 47] on icon "button" at bounding box center [415, 47] width 3 height 5
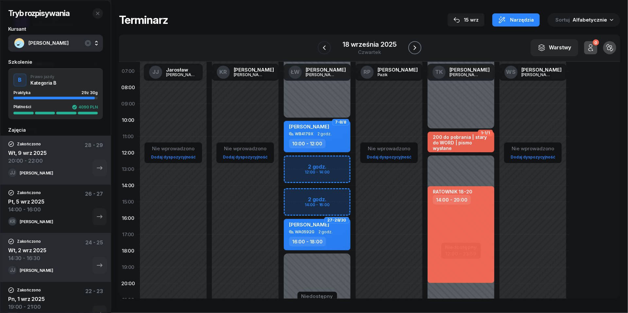
click at [415, 47] on icon "button" at bounding box center [415, 48] width 8 height 8
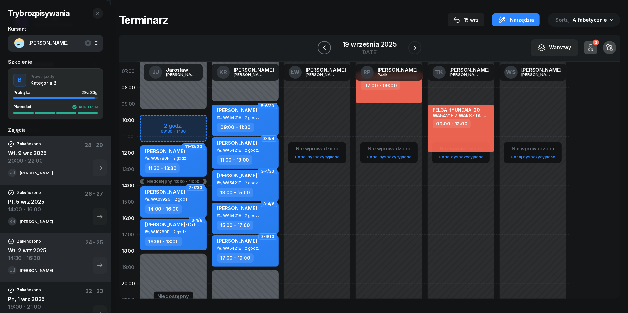
click at [326, 45] on icon "button" at bounding box center [324, 48] width 8 height 8
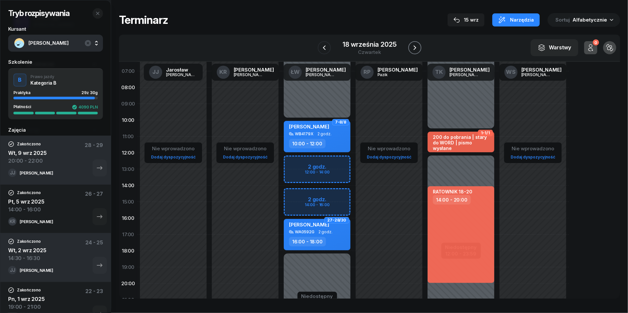
click at [415, 47] on icon "button" at bounding box center [415, 47] width 3 height 5
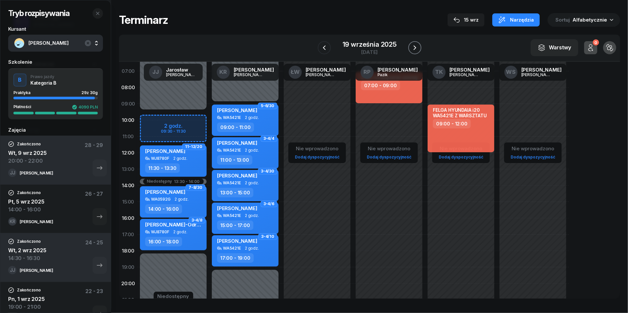
click at [415, 47] on icon "button" at bounding box center [415, 47] width 3 height 5
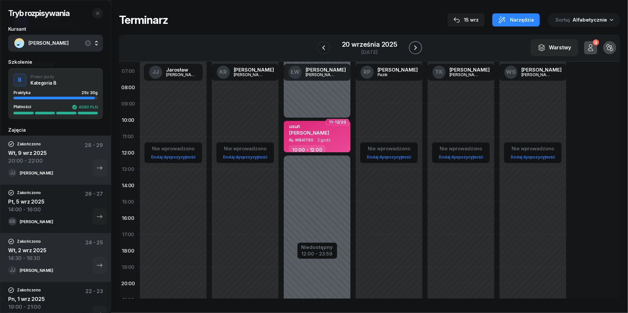
click at [415, 47] on icon "button" at bounding box center [416, 48] width 8 height 8
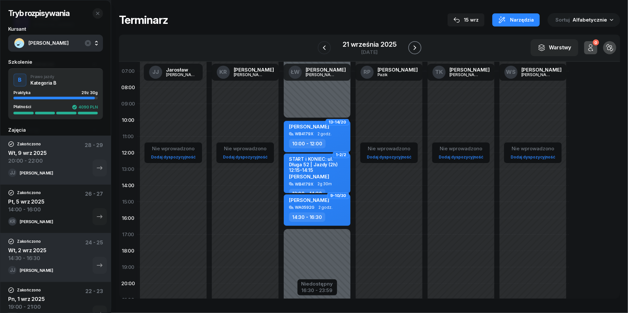
click at [415, 47] on icon "button" at bounding box center [415, 47] width 3 height 5
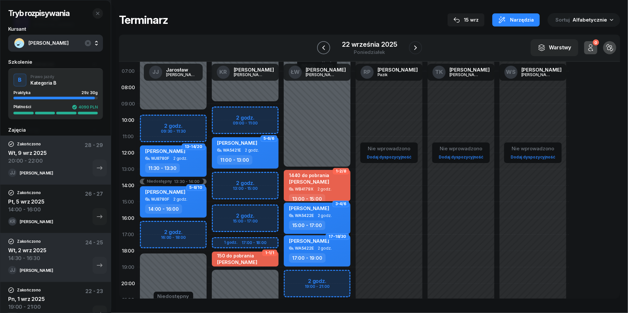
click at [323, 47] on icon "button" at bounding box center [323, 47] width 3 height 5
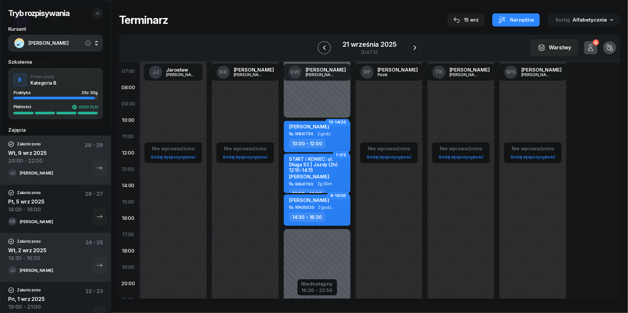
click at [323, 47] on icon "button" at bounding box center [324, 47] width 3 height 5
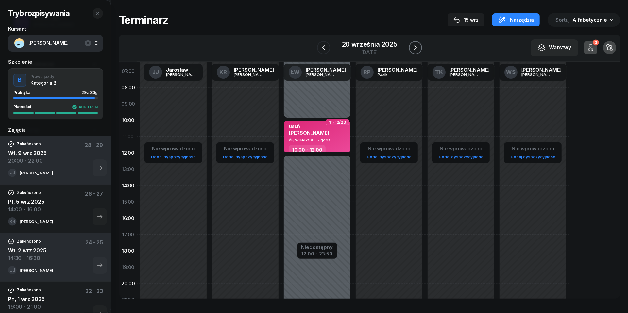
click at [417, 50] on icon "button" at bounding box center [416, 48] width 8 height 8
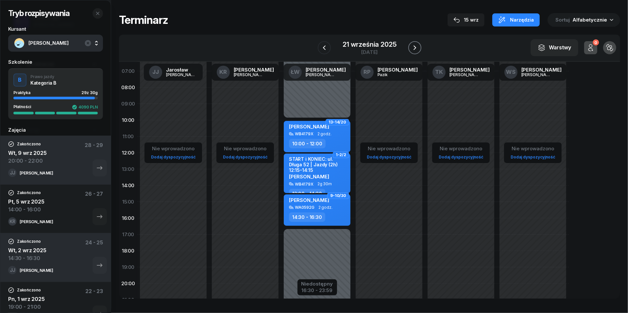
click at [413, 48] on icon "button" at bounding box center [415, 48] width 8 height 8
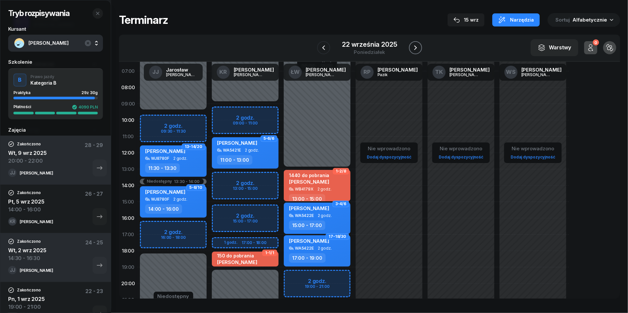
click at [413, 48] on icon "button" at bounding box center [416, 48] width 8 height 8
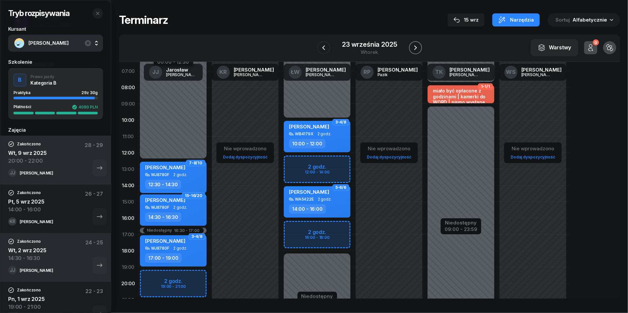
click at [413, 48] on icon "button" at bounding box center [416, 48] width 8 height 8
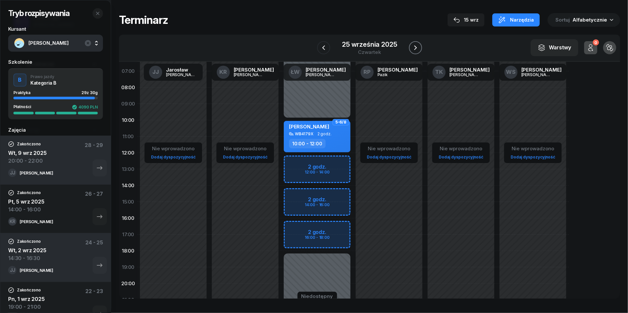
click at [414, 50] on icon "button" at bounding box center [416, 48] width 8 height 8
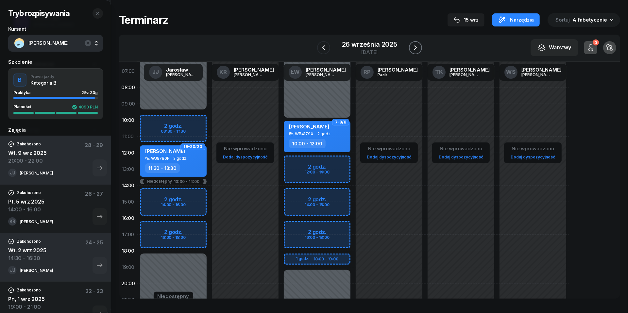
click at [415, 48] on icon "button" at bounding box center [416, 48] width 8 height 8
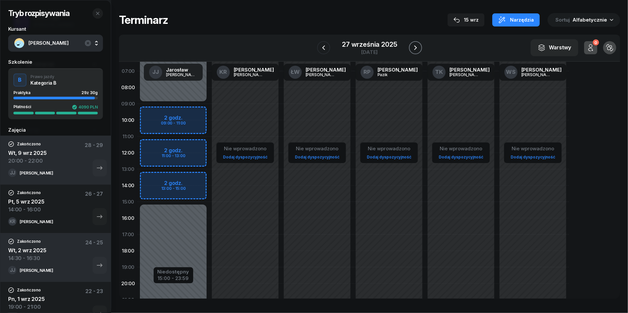
click at [418, 46] on icon "button" at bounding box center [416, 48] width 8 height 8
click at [97, 14] on icon "button" at bounding box center [97, 13] width 5 height 5
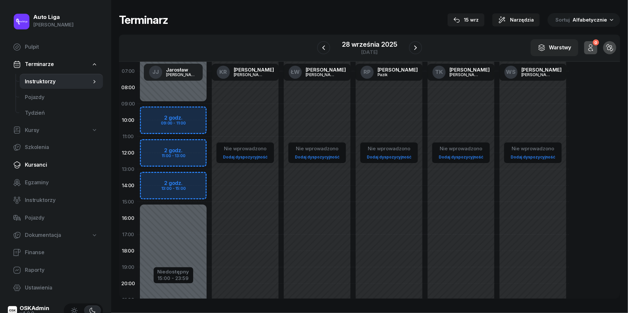
click at [39, 165] on span "Kursanci" at bounding box center [61, 165] width 73 height 8
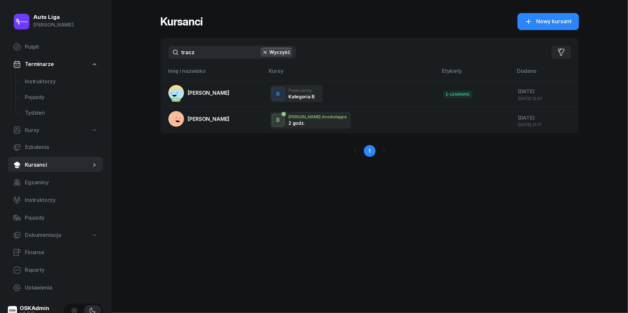
click at [216, 51] on input "tracz" at bounding box center [231, 52] width 127 height 13
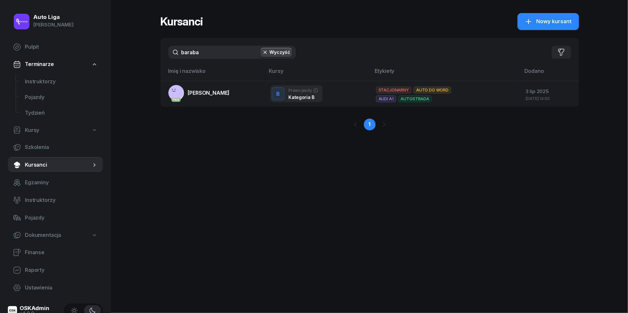
type input "barana"
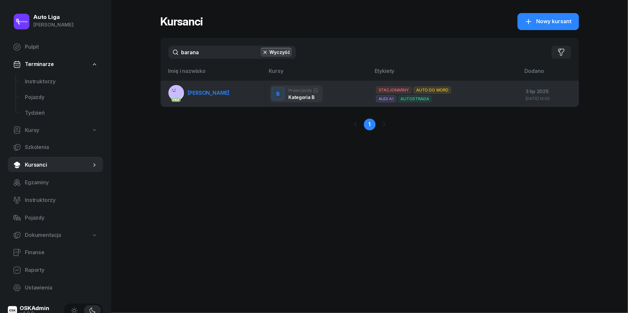
drag, startPoint x: 216, startPoint y: 51, endPoint x: 213, endPoint y: 88, distance: 37.1
click at [213, 88] on link "PKK [PERSON_NAME][GEOGRAPHIC_DATA]" at bounding box center [198, 93] width 61 height 16
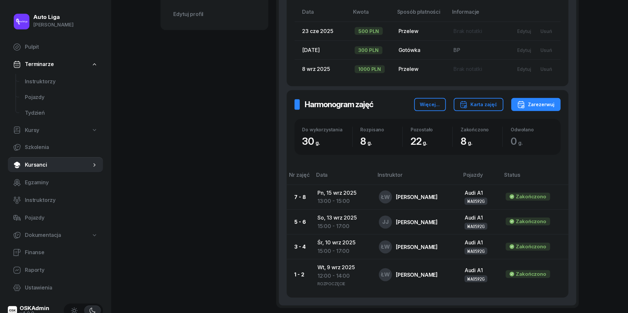
scroll to position [323, 0]
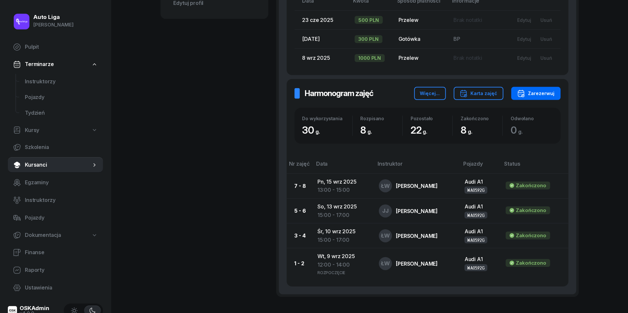
click at [543, 93] on div "Zarezerwuj" at bounding box center [536, 94] width 38 height 8
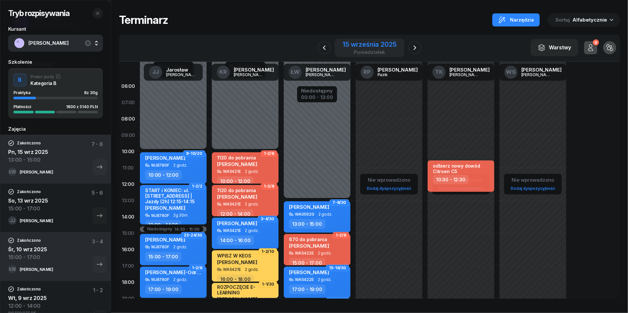
click at [373, 50] on div "poniedziałek" at bounding box center [370, 52] width 54 height 5
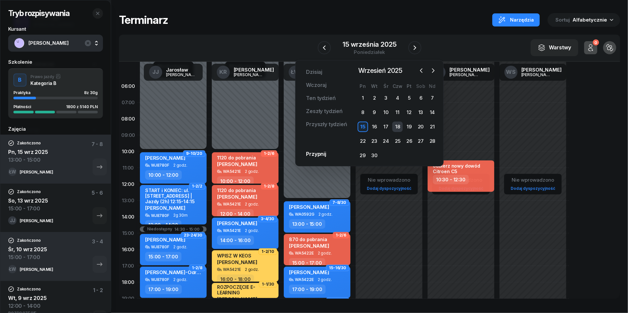
click at [398, 126] on div "18" at bounding box center [397, 127] width 10 height 10
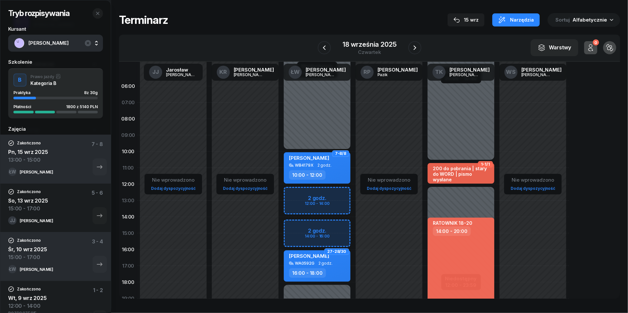
click at [291, 226] on div "Niedostępny 00:00 - 10:00 Niedostępny 18:00 - 23:59 2 godz. 12:00 - 14:00 2 god…" at bounding box center [317, 233] width 72 height 311
select select "14"
select select "16"
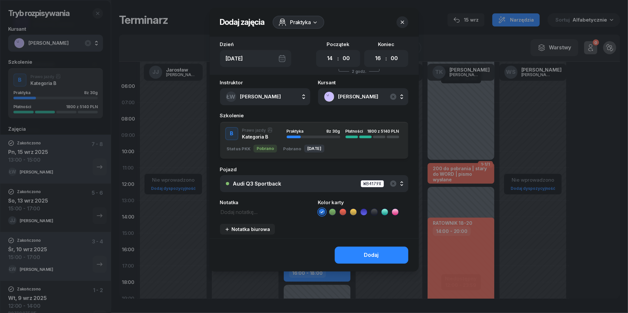
click at [303, 180] on div "Audi Q3 Sportback WB4179X" at bounding box center [317, 184] width 169 height 8
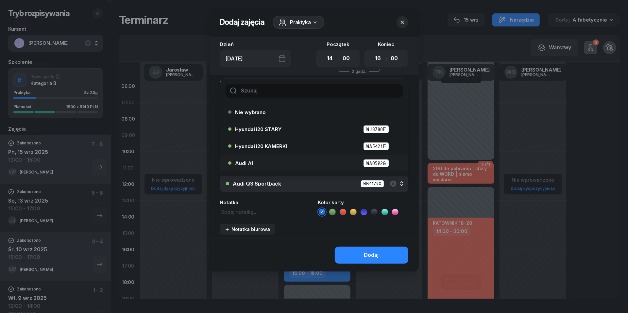
click at [277, 163] on div "Audi A1 WA0592G" at bounding box center [315, 163] width 161 height 8
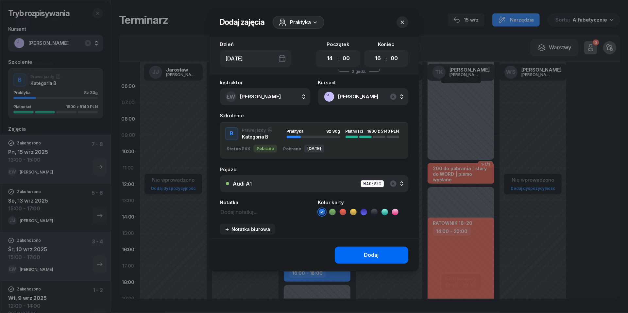
click at [360, 254] on button "Dodaj" at bounding box center [372, 255] width 74 height 17
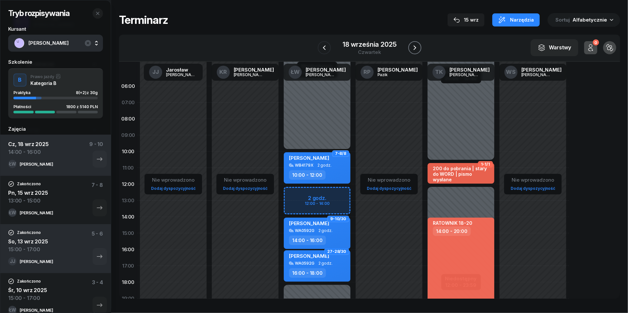
click at [418, 48] on icon "button" at bounding box center [415, 48] width 8 height 8
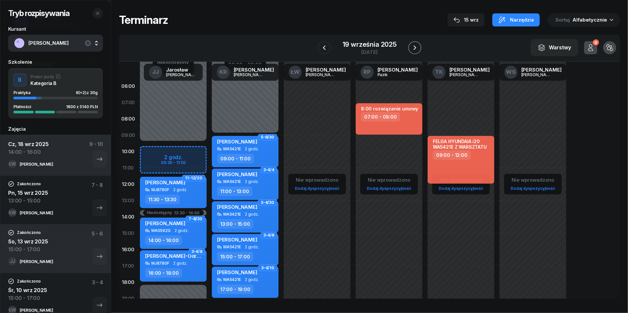
click at [418, 48] on icon "button" at bounding box center [415, 48] width 8 height 8
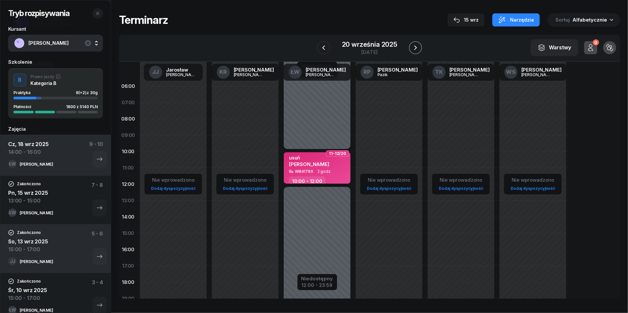
click at [418, 48] on icon "button" at bounding box center [416, 48] width 8 height 8
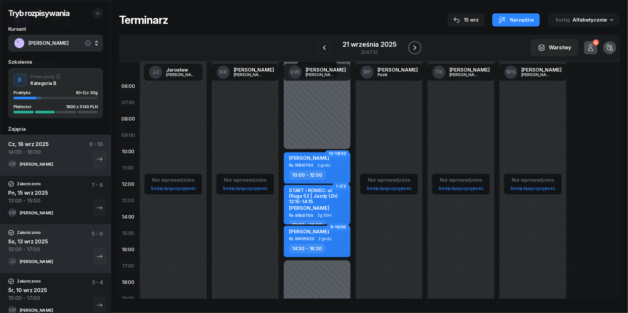
click at [418, 48] on icon "button" at bounding box center [415, 48] width 8 height 8
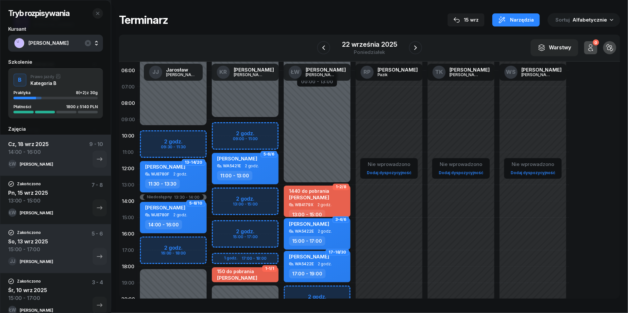
scroll to position [18, 0]
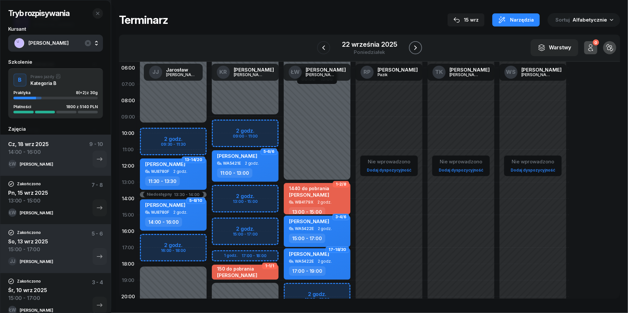
click at [415, 50] on icon "button" at bounding box center [415, 47] width 3 height 5
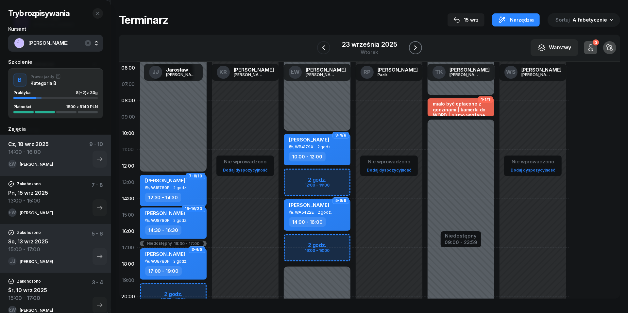
click at [416, 49] on icon "button" at bounding box center [416, 48] width 8 height 8
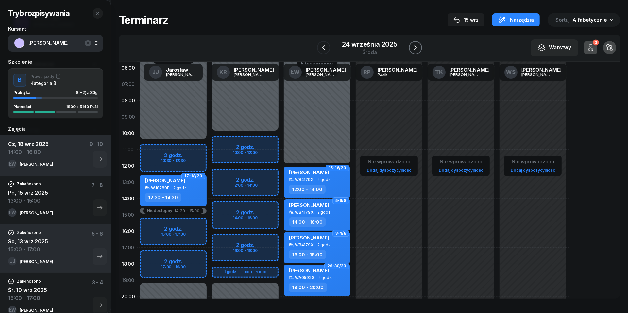
click at [416, 49] on icon "button" at bounding box center [416, 48] width 8 height 8
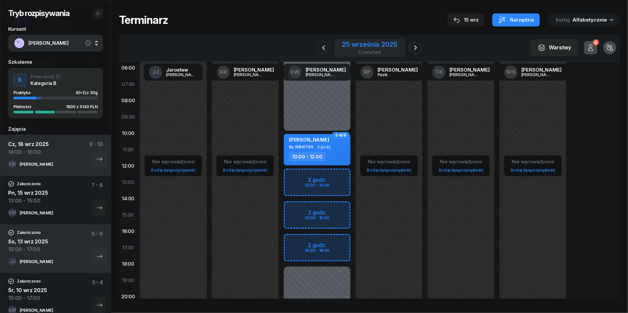
click at [359, 50] on div "czwartek" at bounding box center [369, 52] width 55 height 5
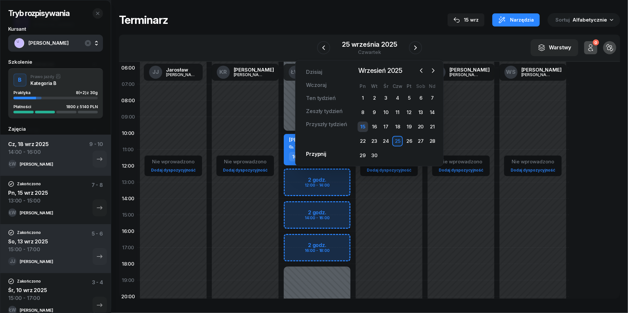
click at [365, 127] on div "15" at bounding box center [363, 127] width 10 height 10
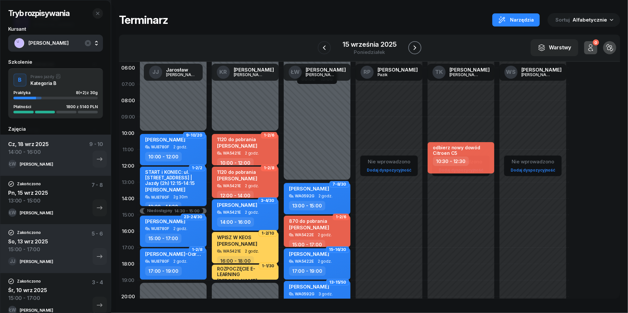
click at [417, 50] on icon "button" at bounding box center [415, 48] width 8 height 8
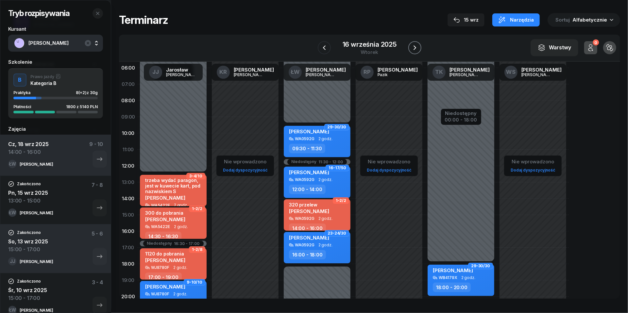
click at [417, 50] on icon "button" at bounding box center [415, 48] width 8 height 8
